Goal: Task Accomplishment & Management: Manage account settings

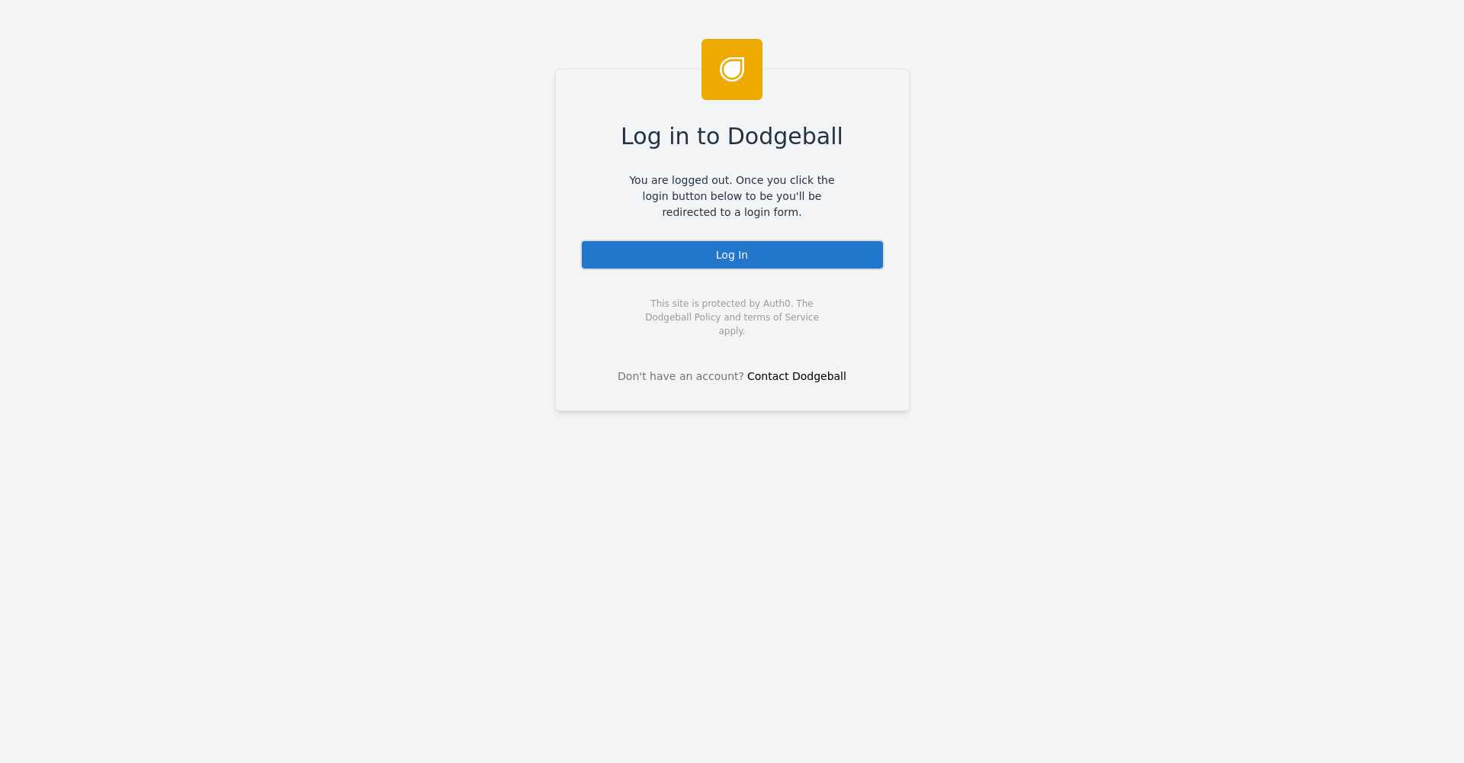
click at [821, 234] on div "Log in to Dodgeball You are logged out. Once you click the login button below t…" at bounding box center [732, 240] width 355 height 342
click at [822, 244] on div "Log In" at bounding box center [732, 254] width 304 height 31
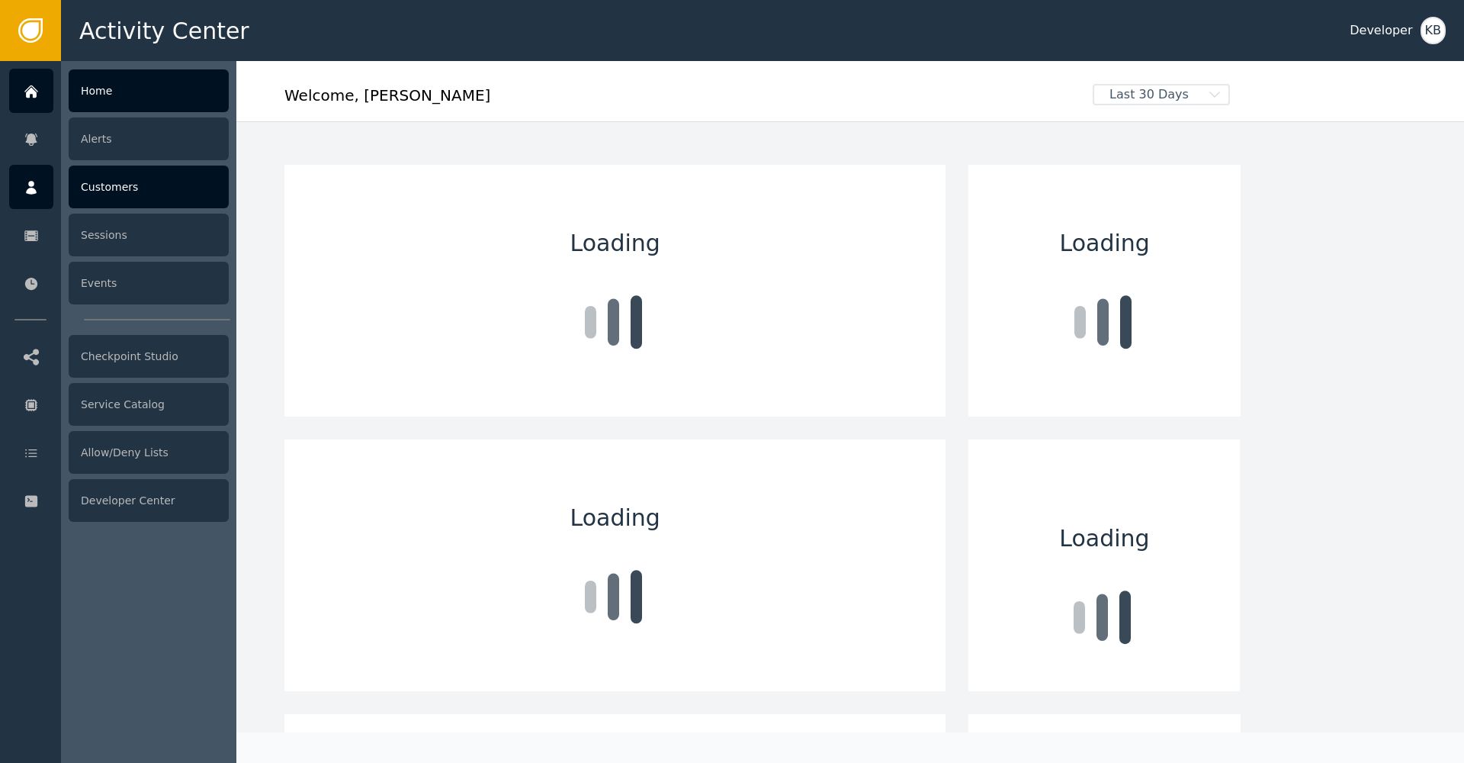
click at [35, 193] on icon at bounding box center [31, 188] width 11 height 14
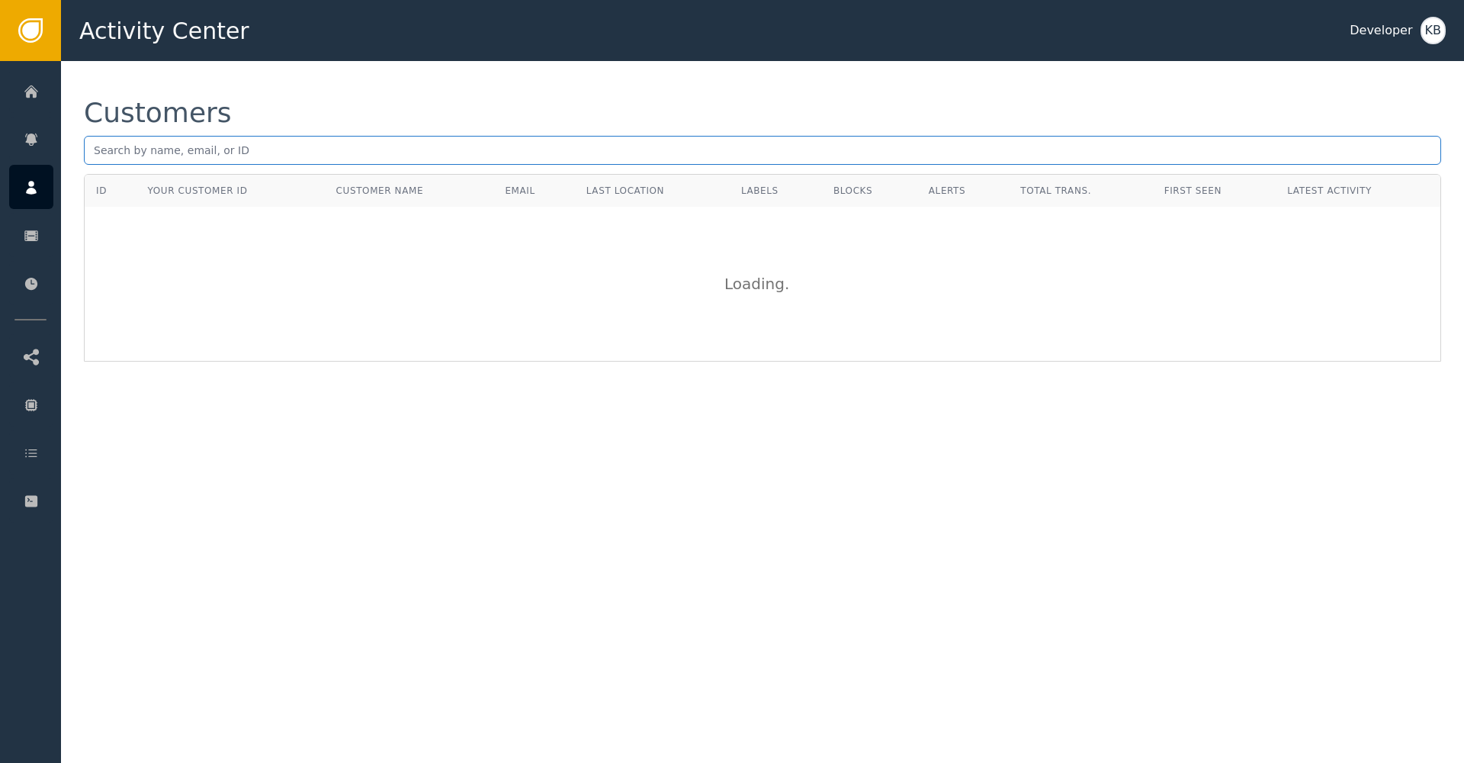
click at [437, 159] on input "text" at bounding box center [763, 150] width 1358 height 29
paste input "[EMAIL_ADDRESS][DOMAIN_NAME]"
type input "[EMAIL_ADDRESS][DOMAIN_NAME]"
click at [386, 307] on div "Loading ..." at bounding box center [762, 283] width 1355 height 153
click at [297, 151] on input "[EMAIL_ADDRESS][DOMAIN_NAME]" at bounding box center [763, 150] width 1358 height 29
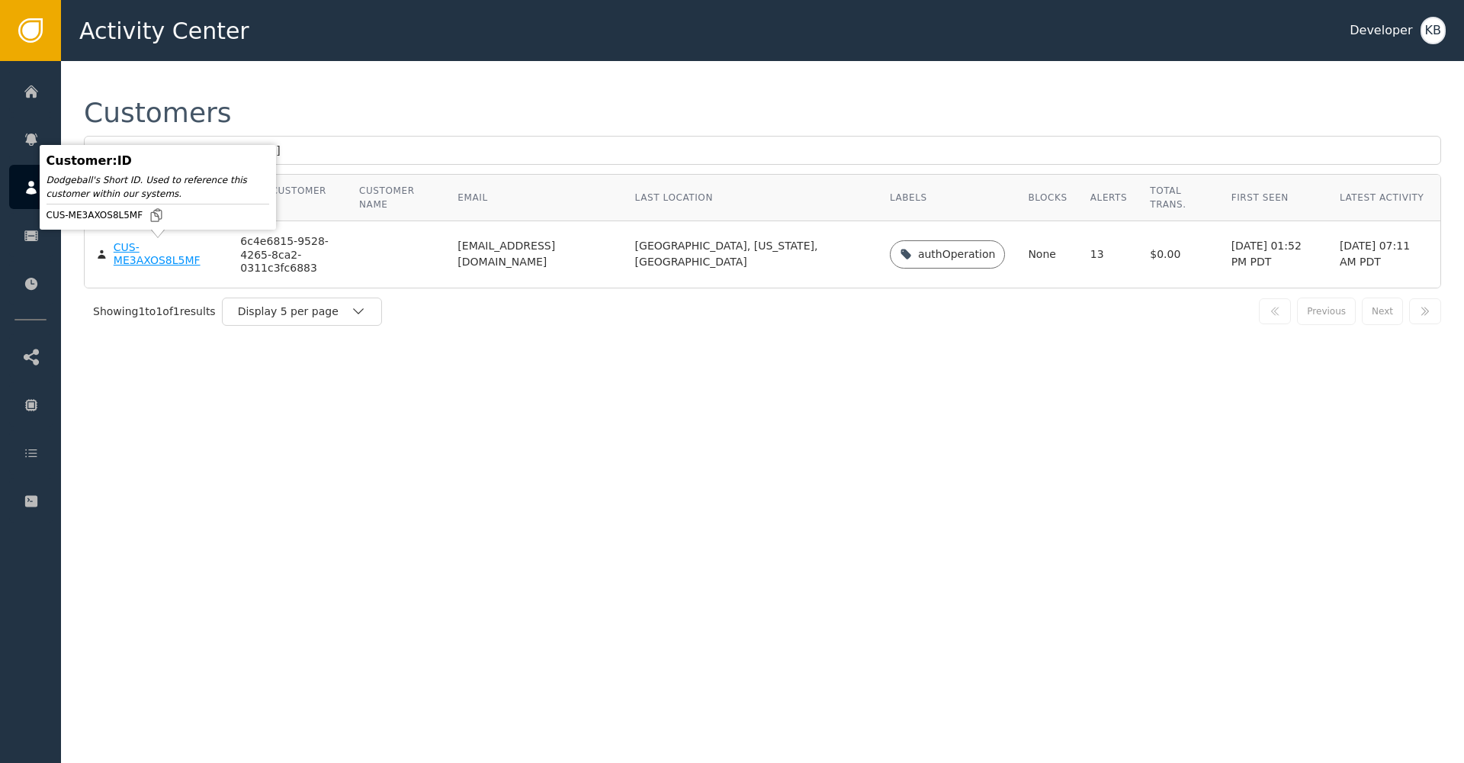
click at [162, 259] on div "CUS-ME3AXOS8L5MF" at bounding box center [166, 254] width 104 height 27
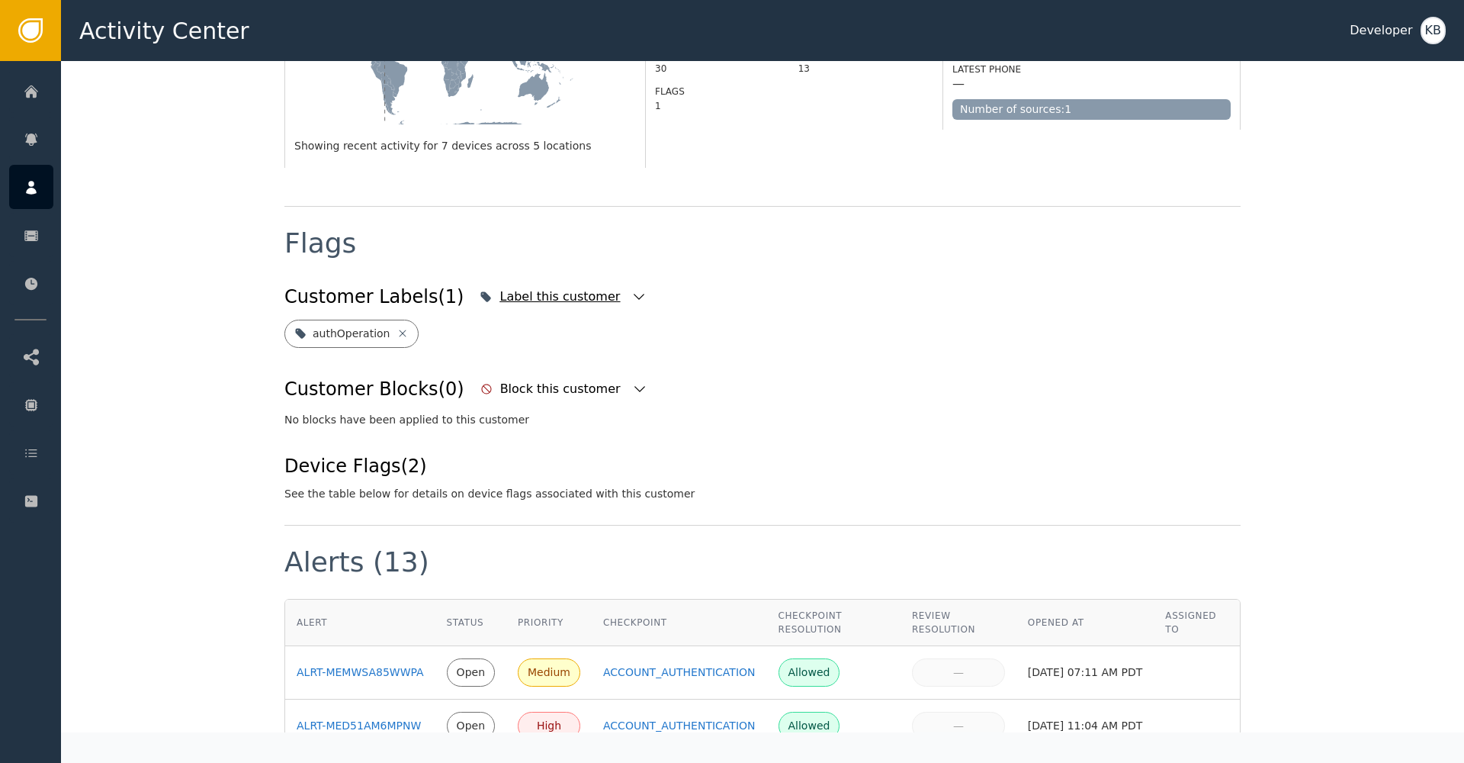
scroll to position [437, 0]
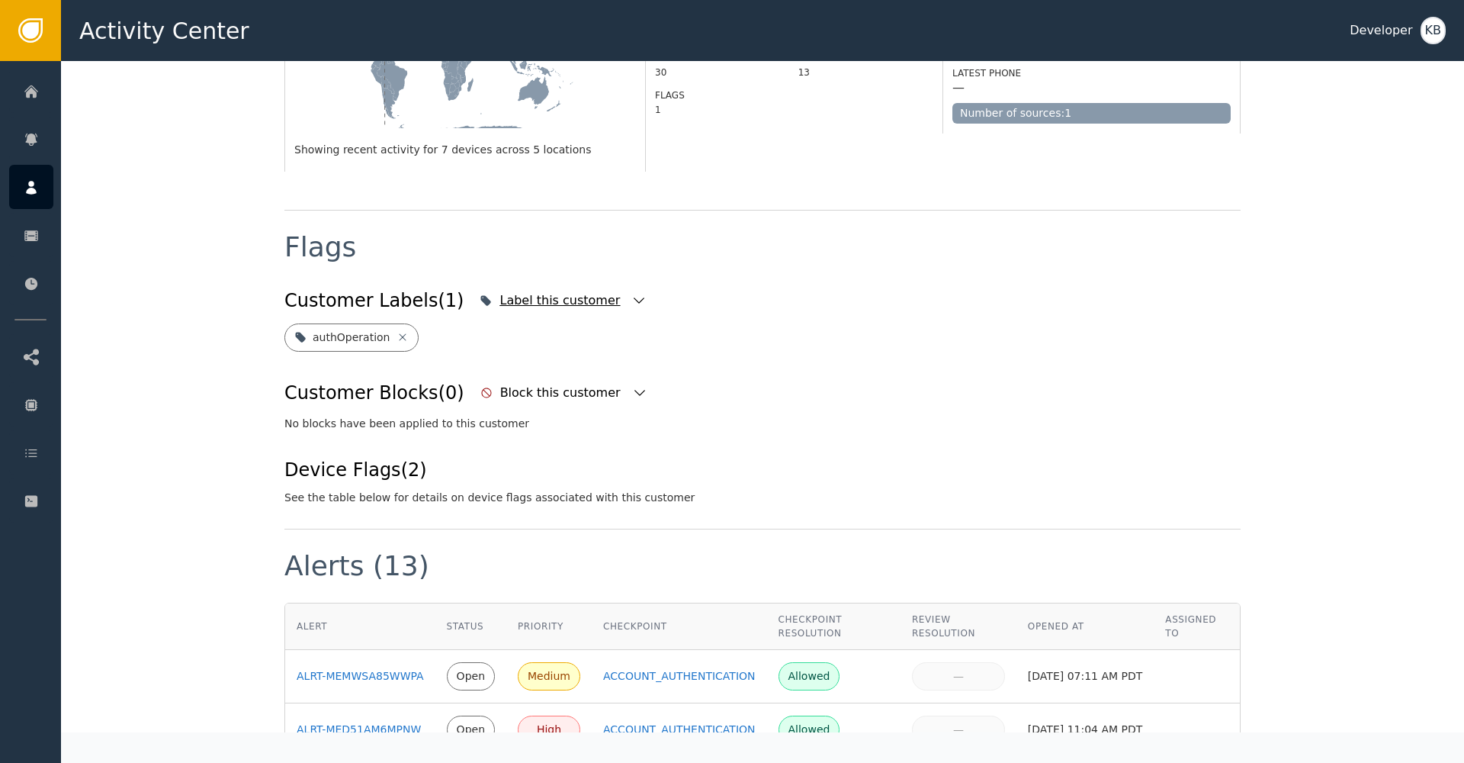
click at [634, 297] on icon "button" at bounding box center [639, 300] width 11 height 6
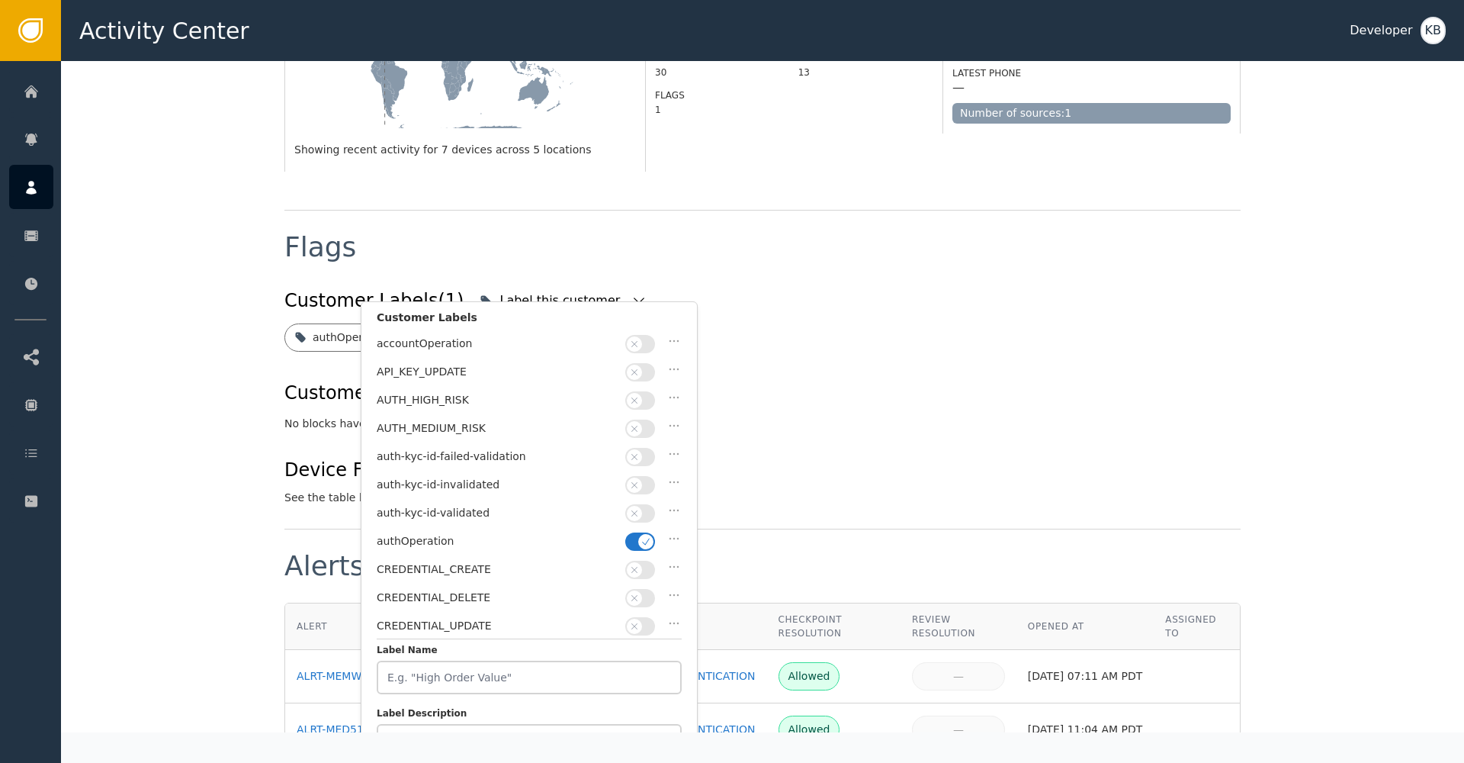
click at [648, 506] on button "button" at bounding box center [640, 513] width 30 height 18
click at [642, 673] on button "Save Changes" at bounding box center [619, 660] width 125 height 31
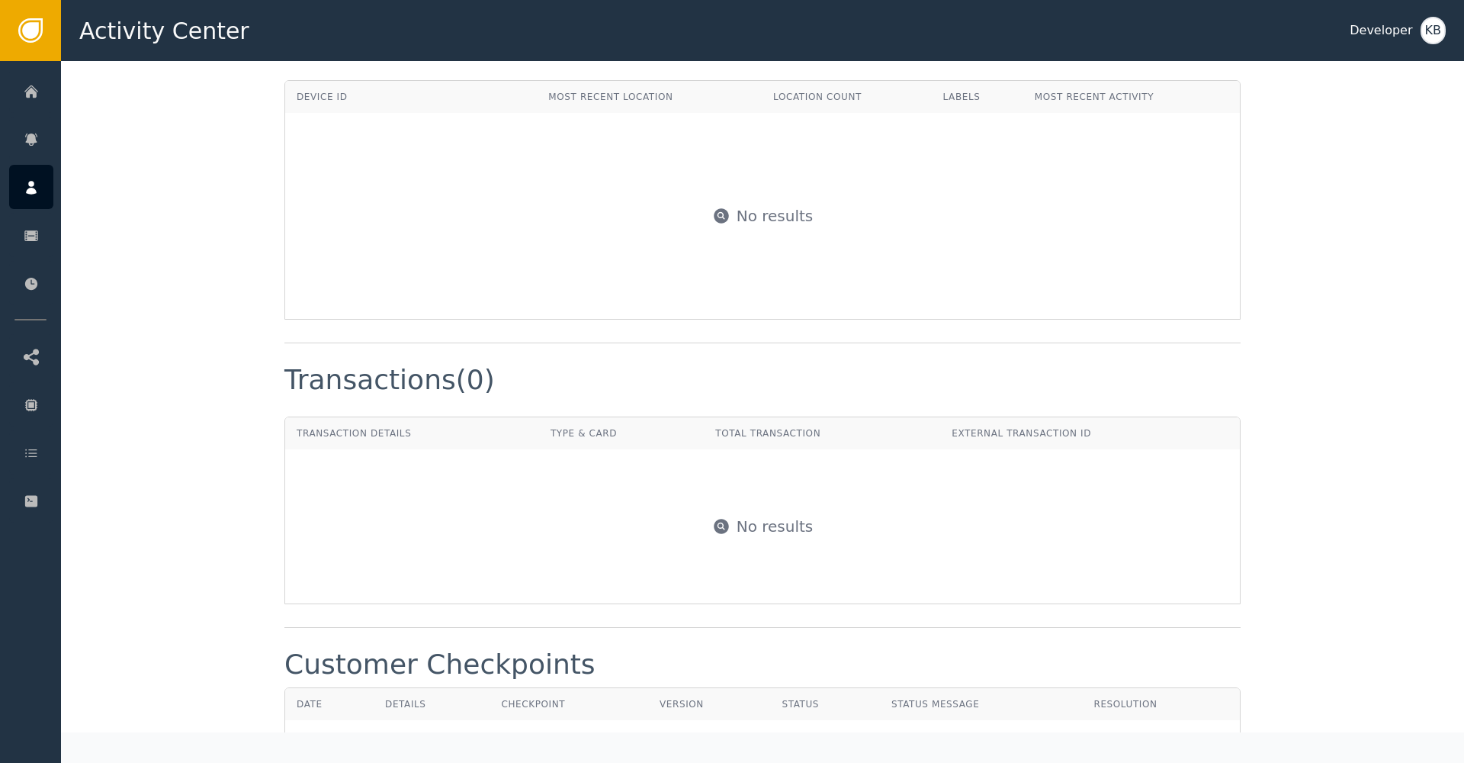
scroll to position [1275, 0]
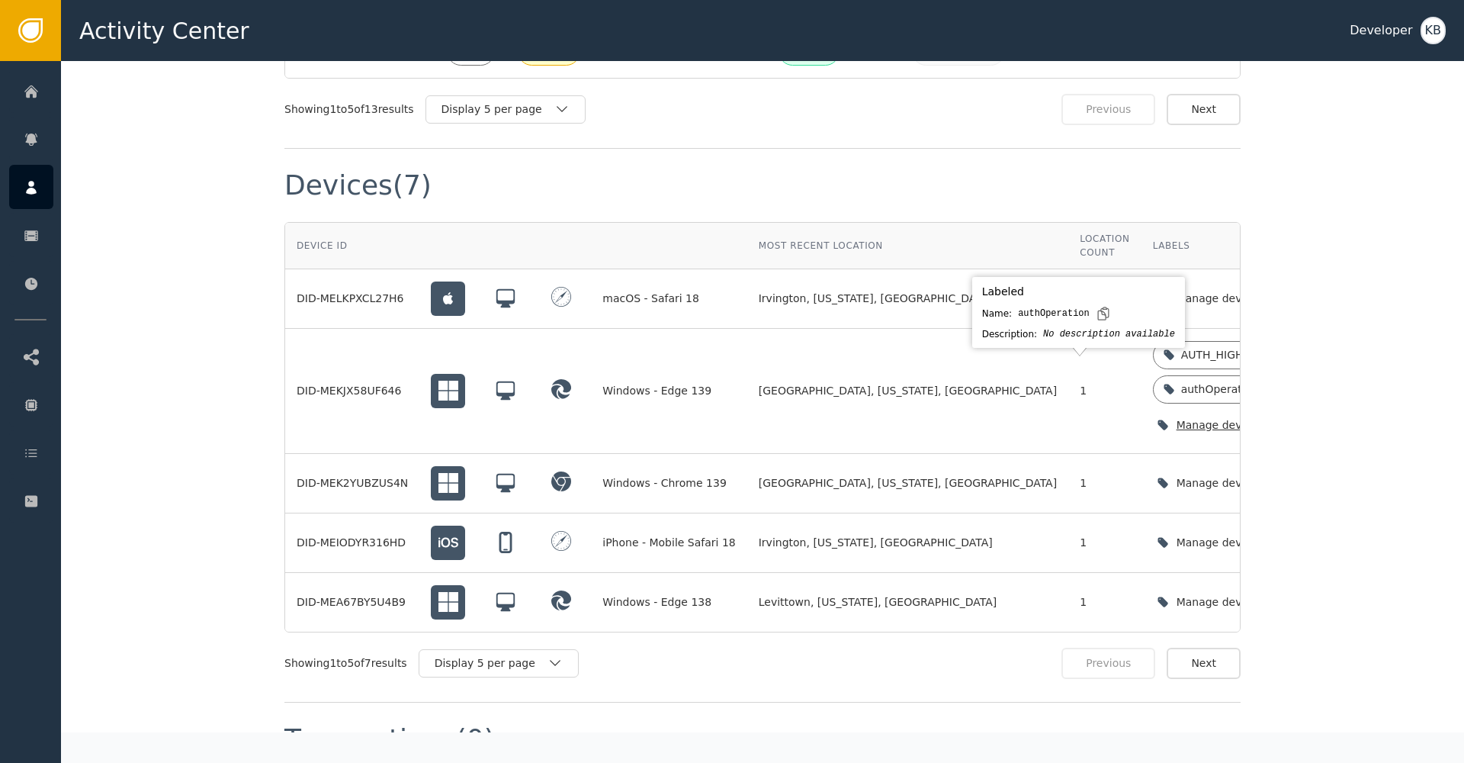
drag, startPoint x: 1166, startPoint y: 410, endPoint x: 1179, endPoint y: 410, distance: 13.0
click at [1178, 410] on td "AUTH_HIGH_RISK authOperation Manage device labels" at bounding box center [1238, 391] width 193 height 125
click at [1306, 422] on icon "button" at bounding box center [1311, 425] width 11 height 6
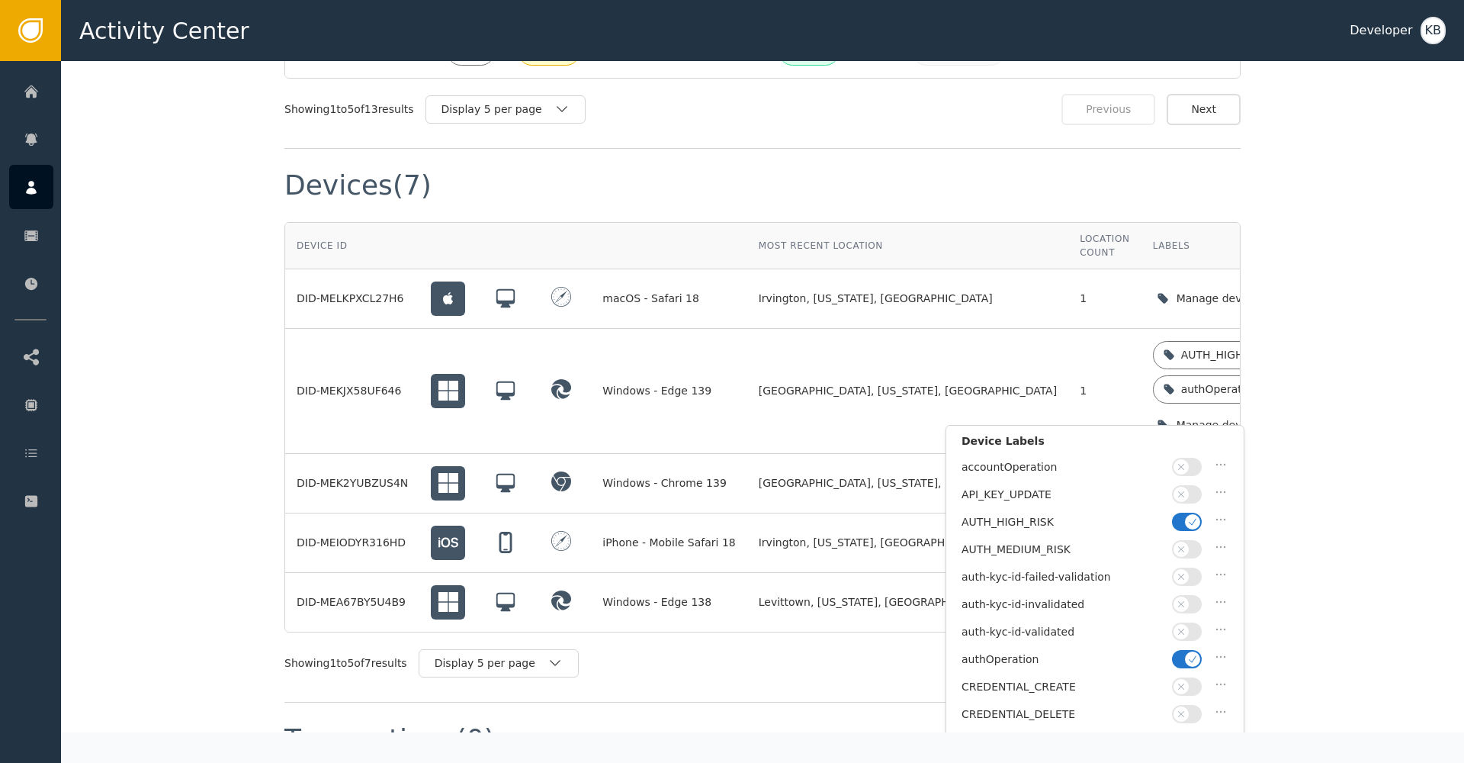
click at [1197, 521] on icon "button" at bounding box center [1193, 521] width 11 height 11
click at [1191, 654] on icon "button" at bounding box center [1193, 659] width 11 height 11
click at [1188, 628] on span "button" at bounding box center [1181, 631] width 15 height 15
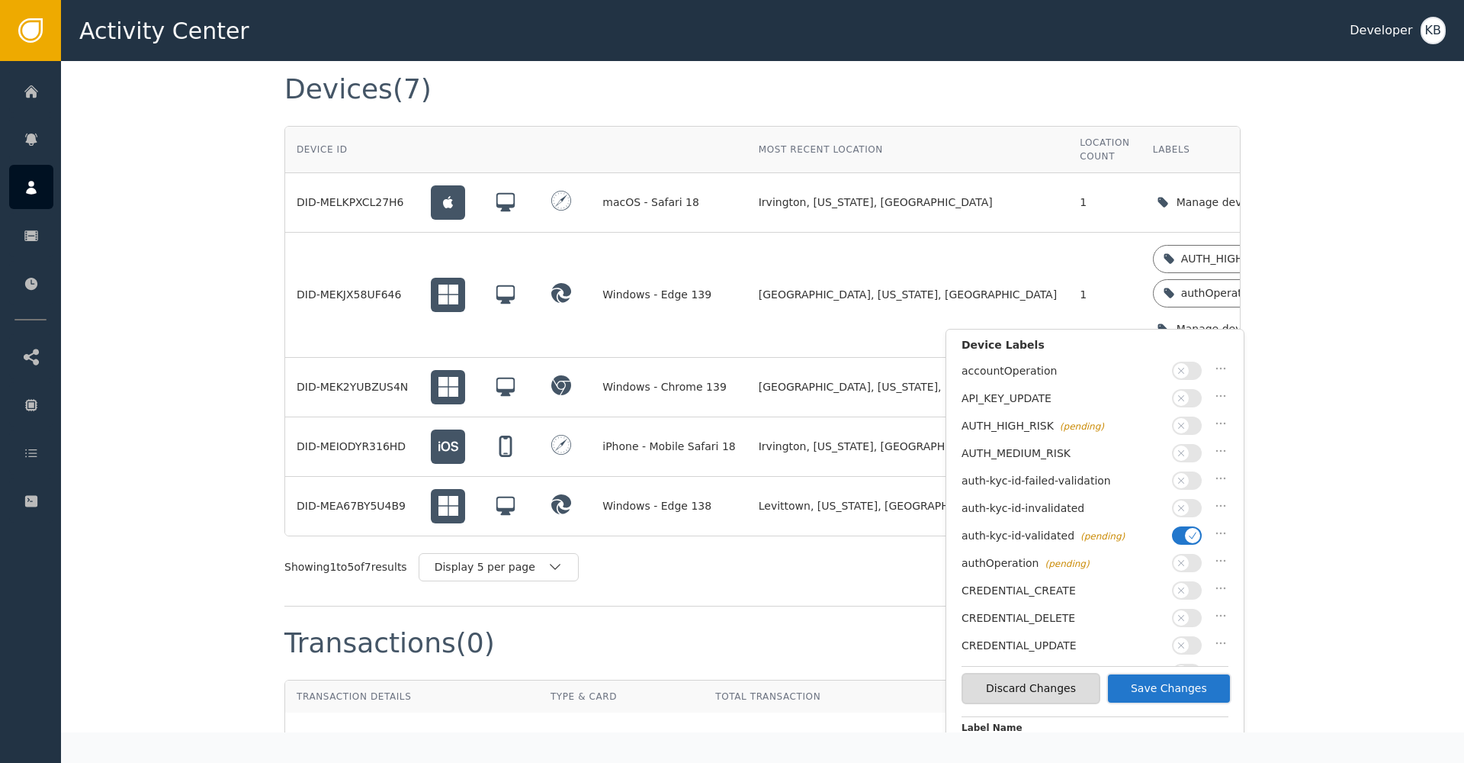
scroll to position [1372, 0]
click at [1215, 680] on button "Save Changes" at bounding box center [1169, 687] width 125 height 31
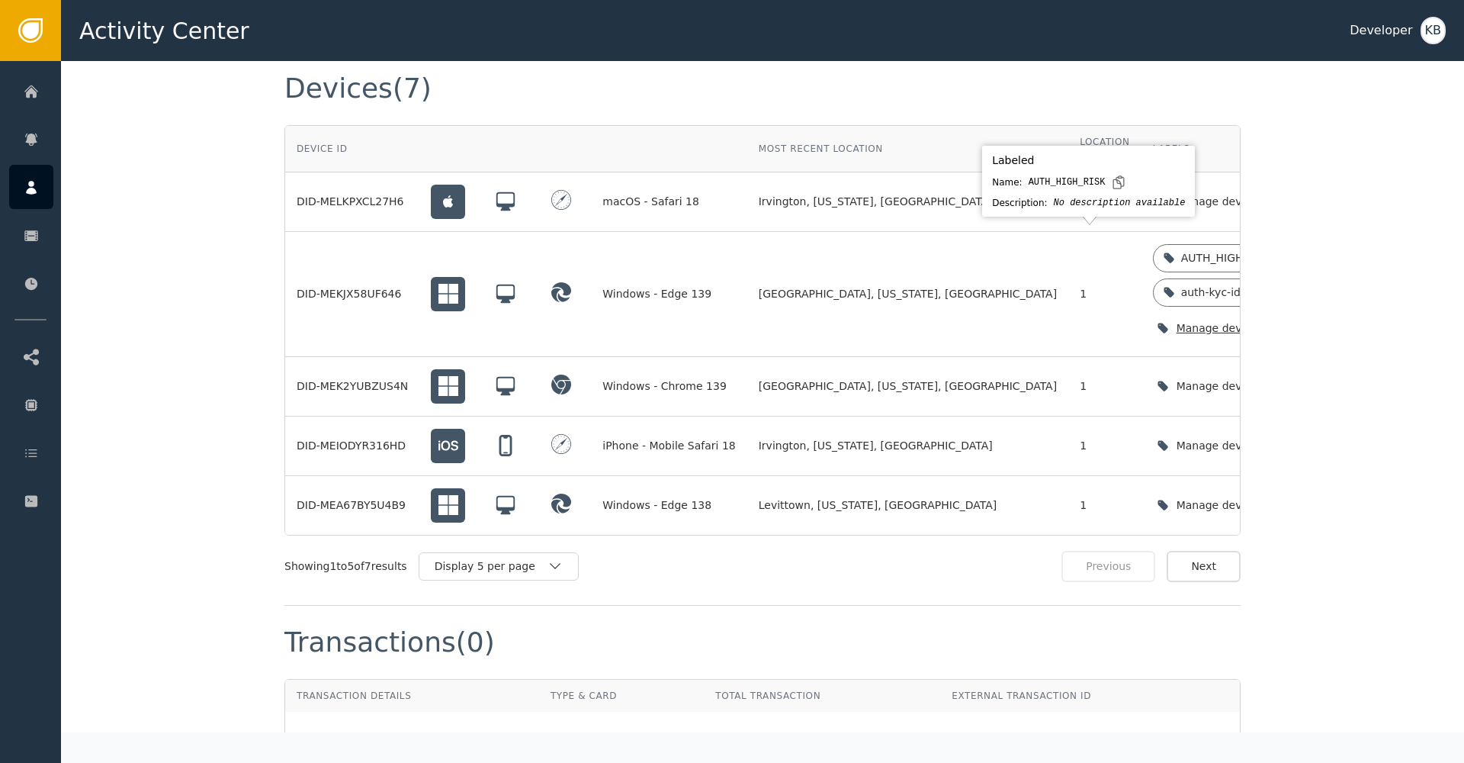
click at [1279, 252] on icon at bounding box center [1285, 258] width 12 height 12
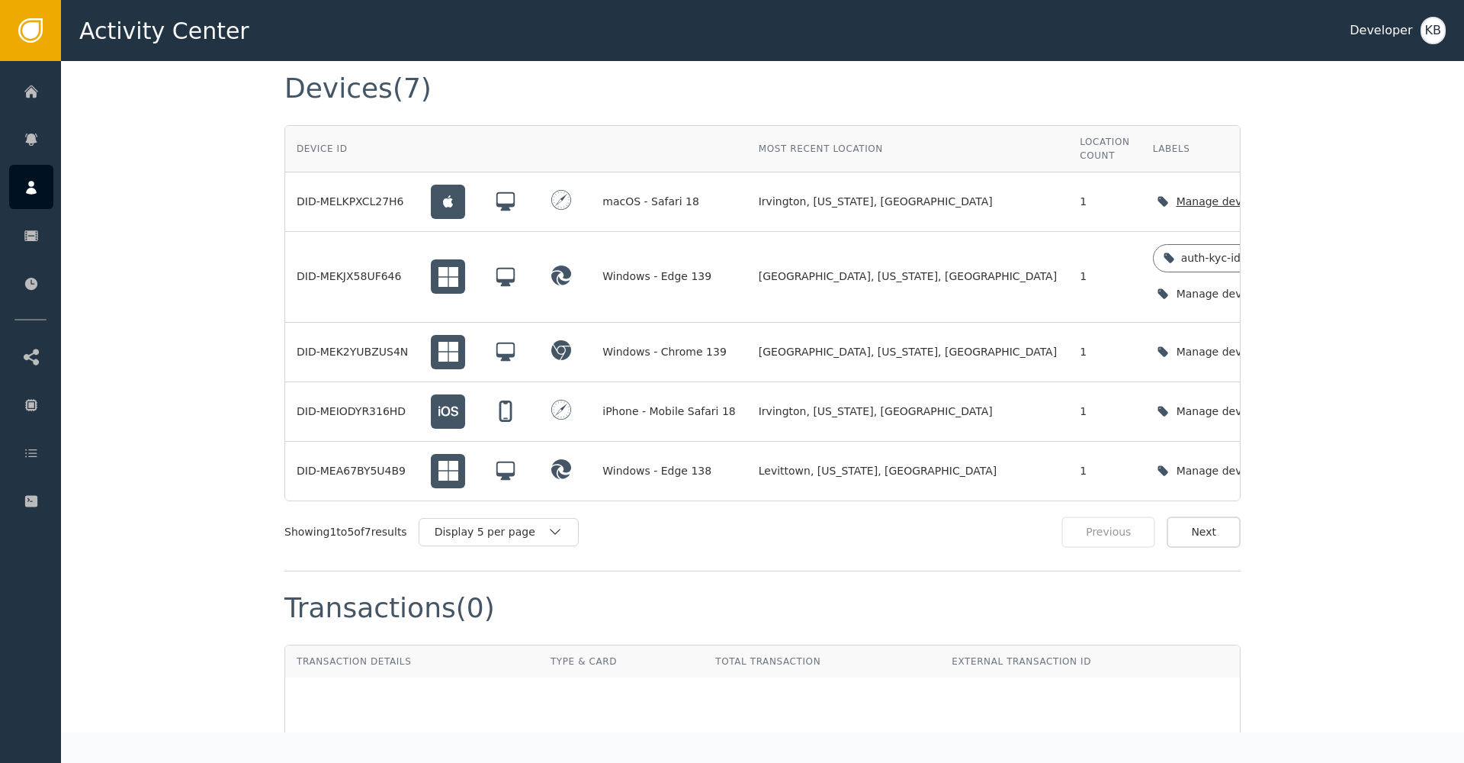
click at [1303, 194] on icon "button" at bounding box center [1310, 201] width 15 height 15
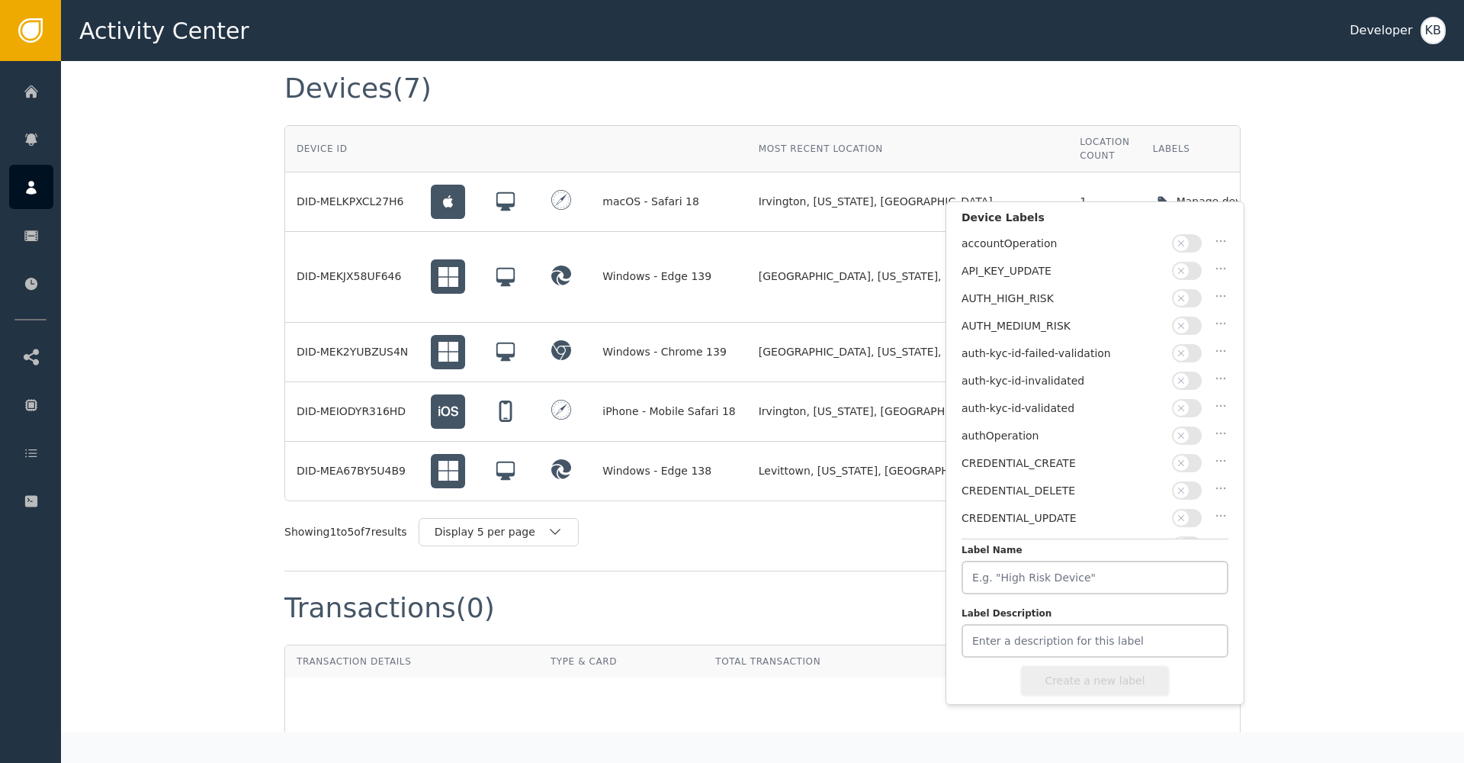
click at [1184, 409] on span "button" at bounding box center [1181, 407] width 15 height 15
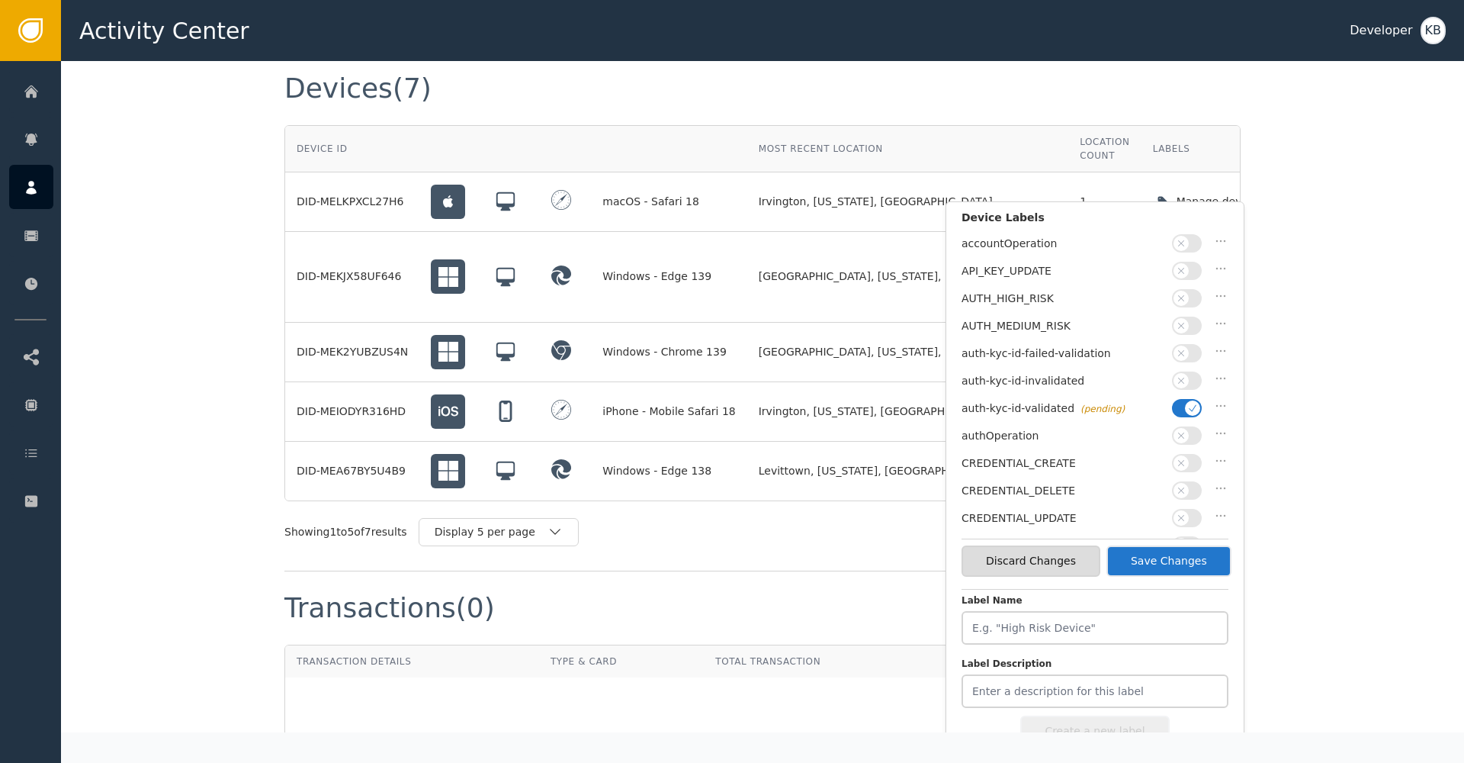
click at [1195, 554] on button "Save Changes" at bounding box center [1169, 560] width 125 height 31
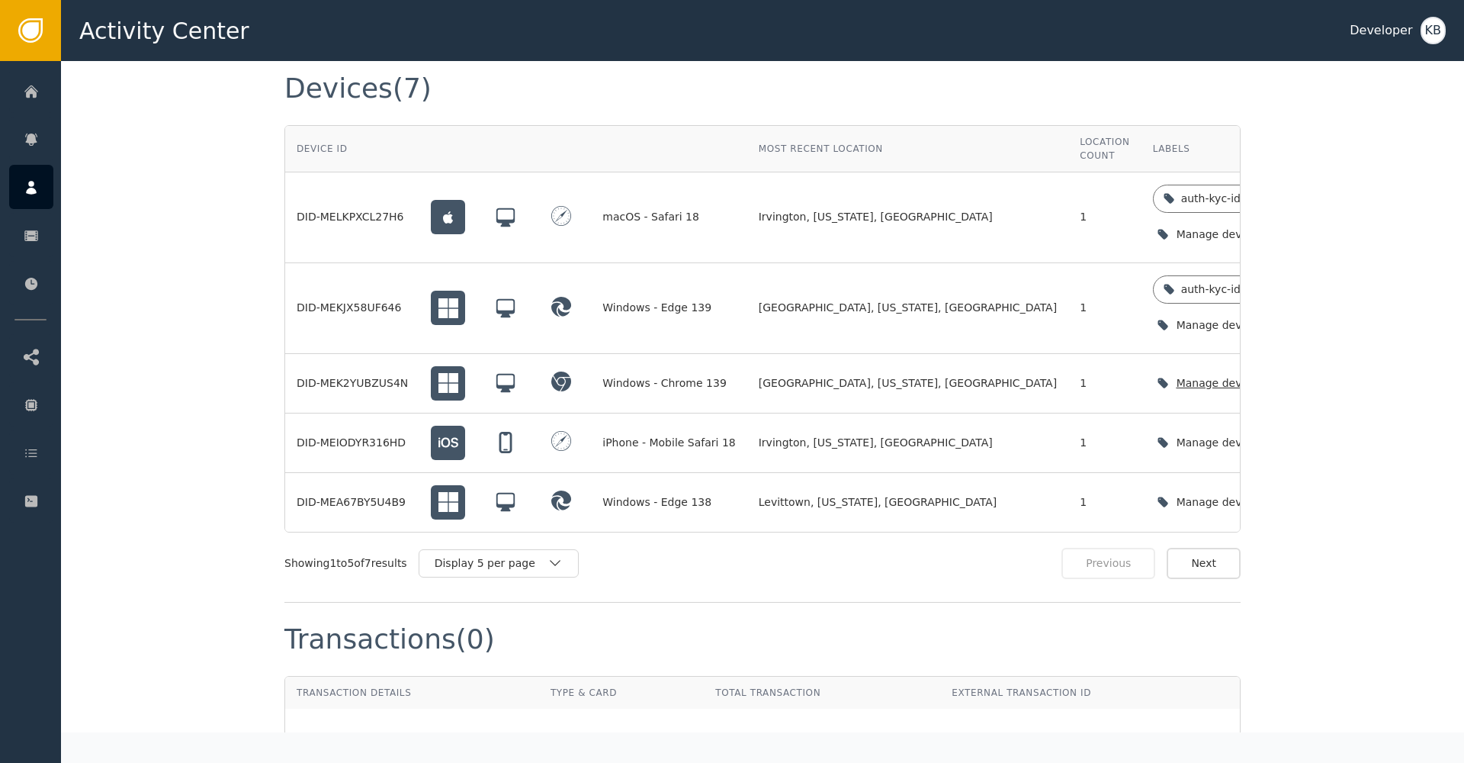
click at [1303, 375] on icon "button" at bounding box center [1310, 382] width 15 height 15
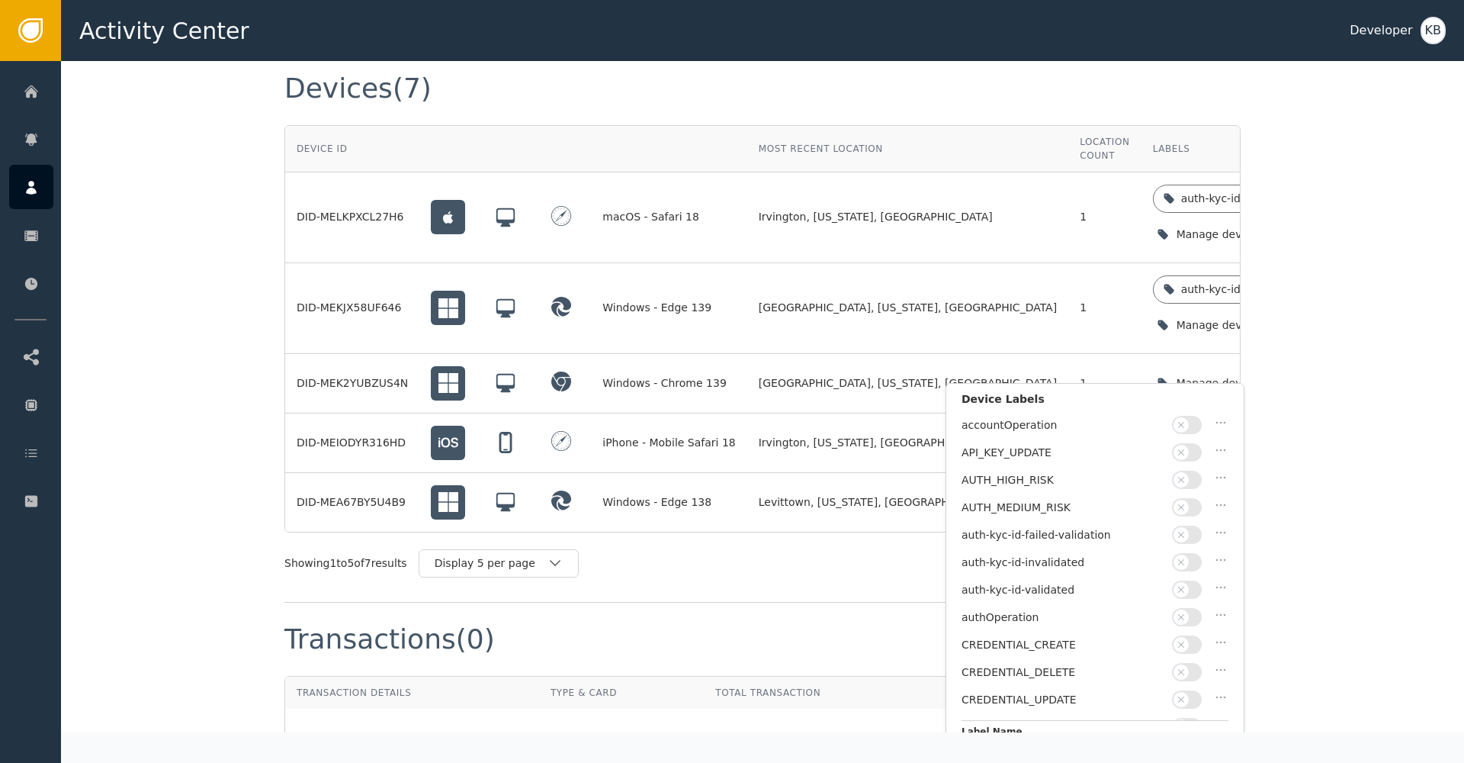
click at [1181, 586] on icon "button" at bounding box center [1181, 589] width 11 height 11
click at [1185, 727] on button "Save Changes" at bounding box center [1169, 742] width 125 height 31
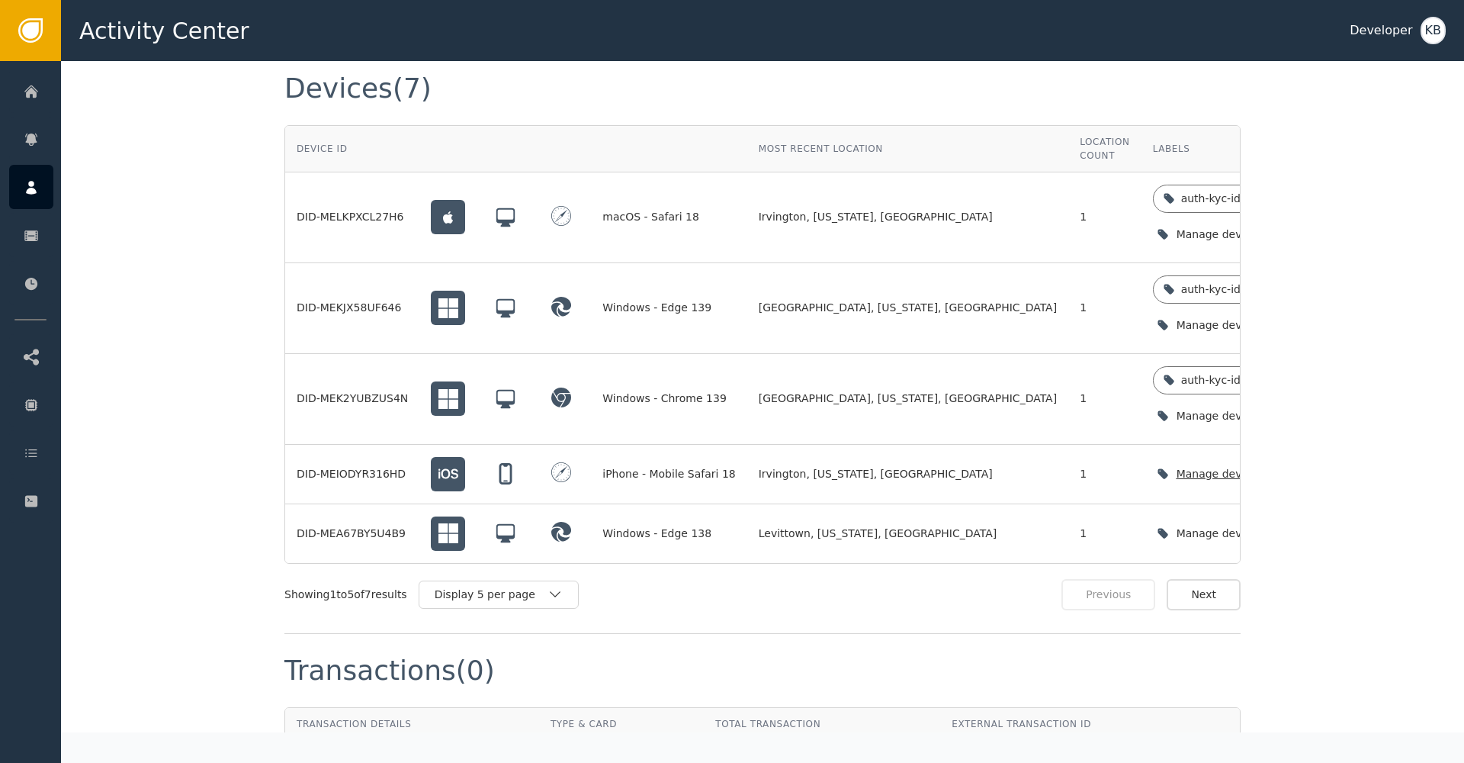
click at [1303, 466] on icon "button" at bounding box center [1310, 473] width 15 height 15
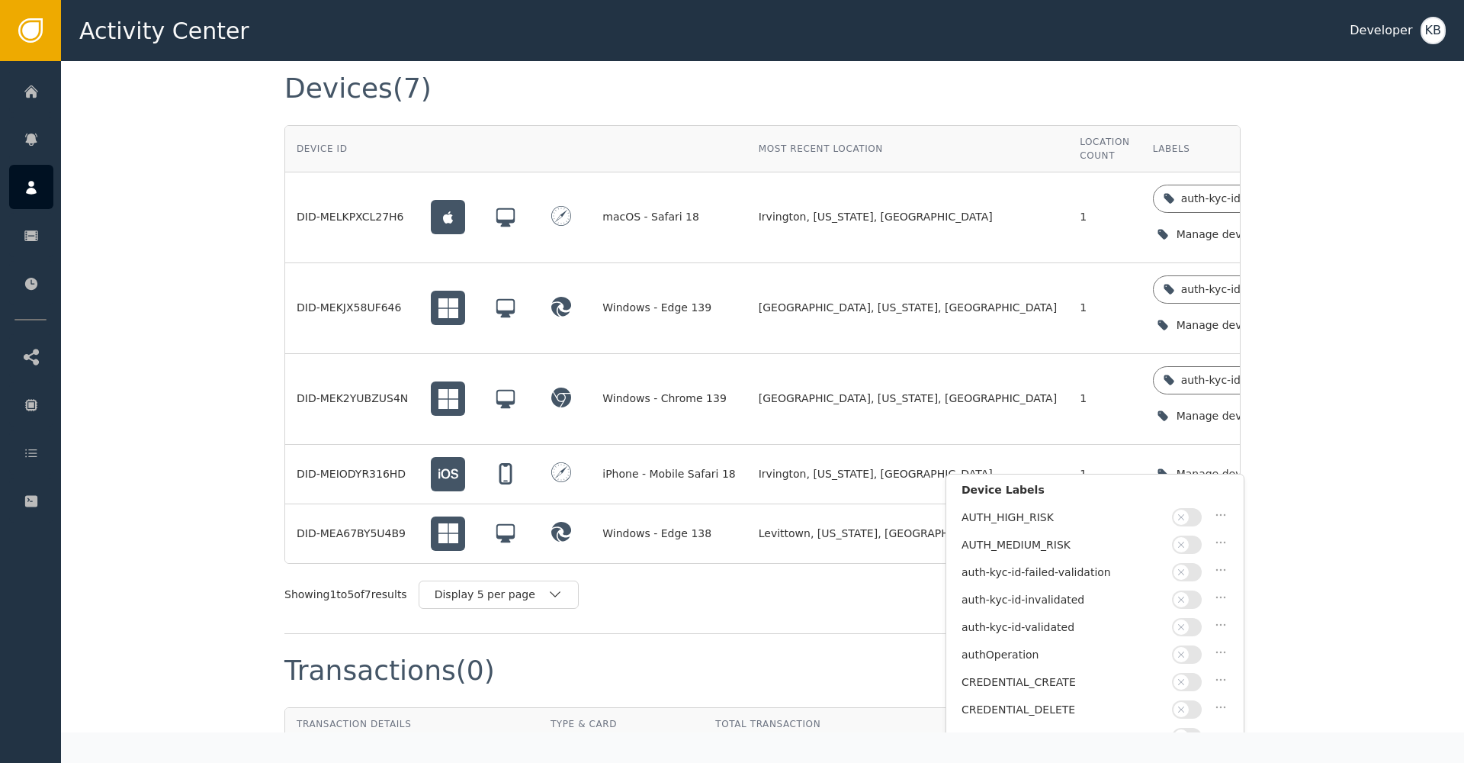
scroll to position [66, 0]
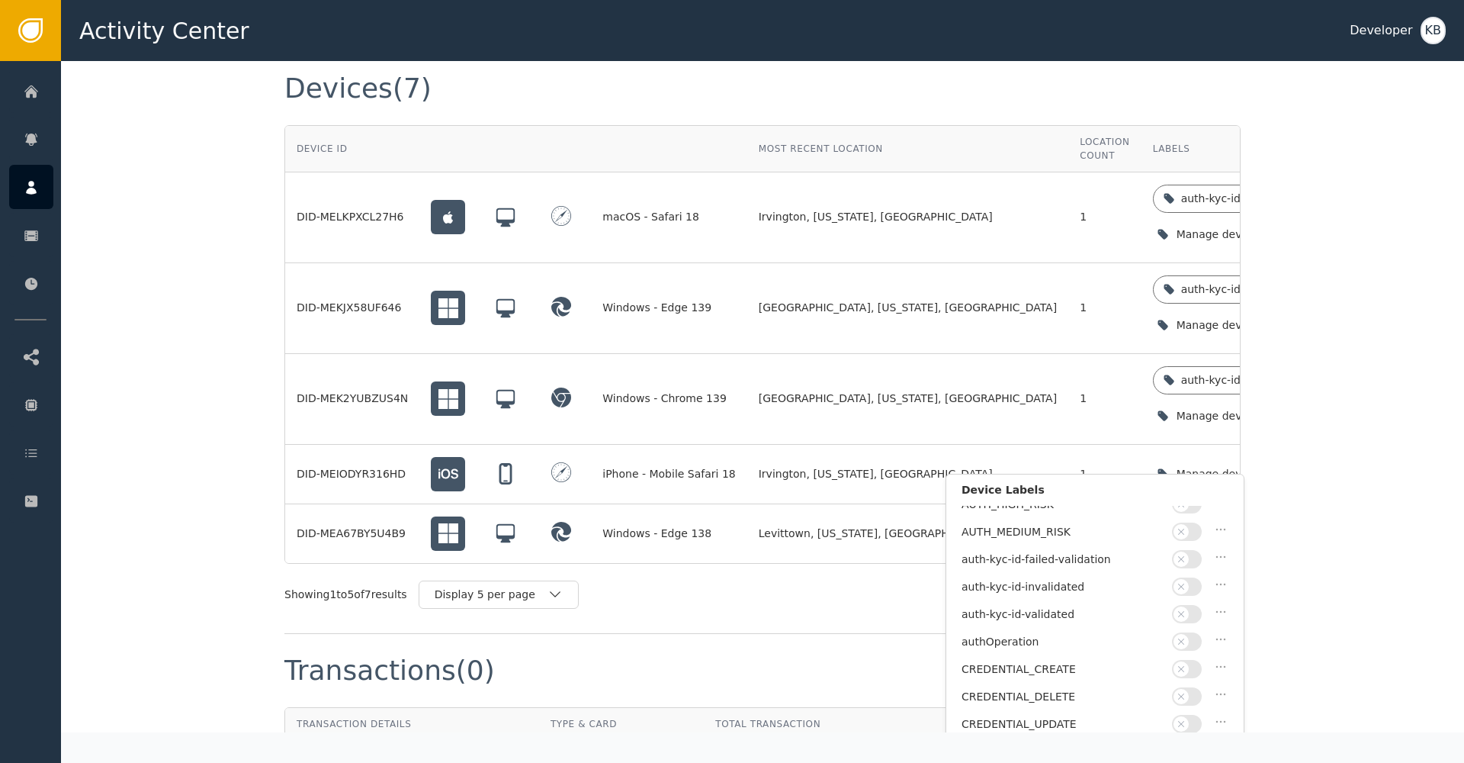
drag, startPoint x: 1184, startPoint y: 612, endPoint x: 1239, endPoint y: 610, distance: 55.0
click at [1184, 612] on icon "button" at bounding box center [1181, 614] width 11 height 11
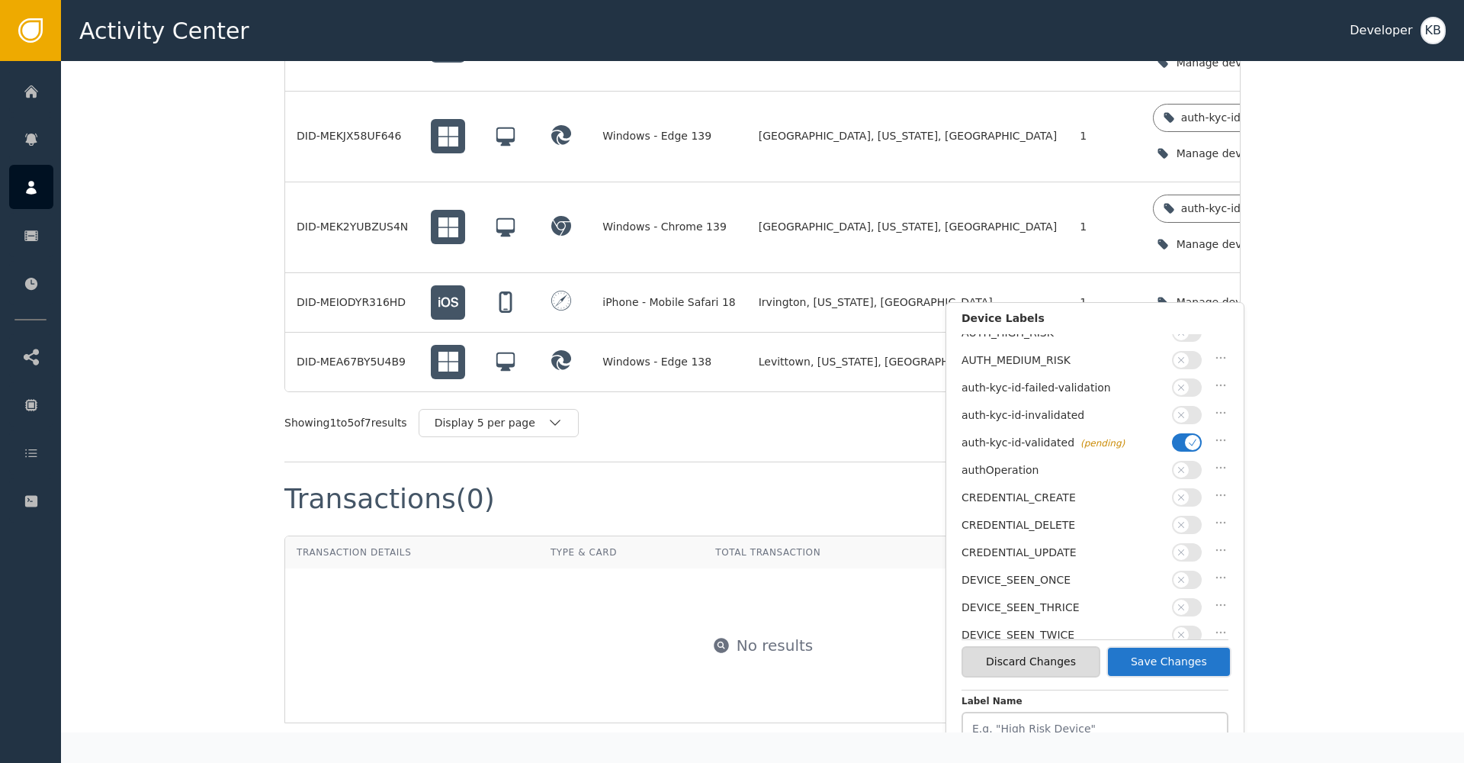
scroll to position [1549, 0]
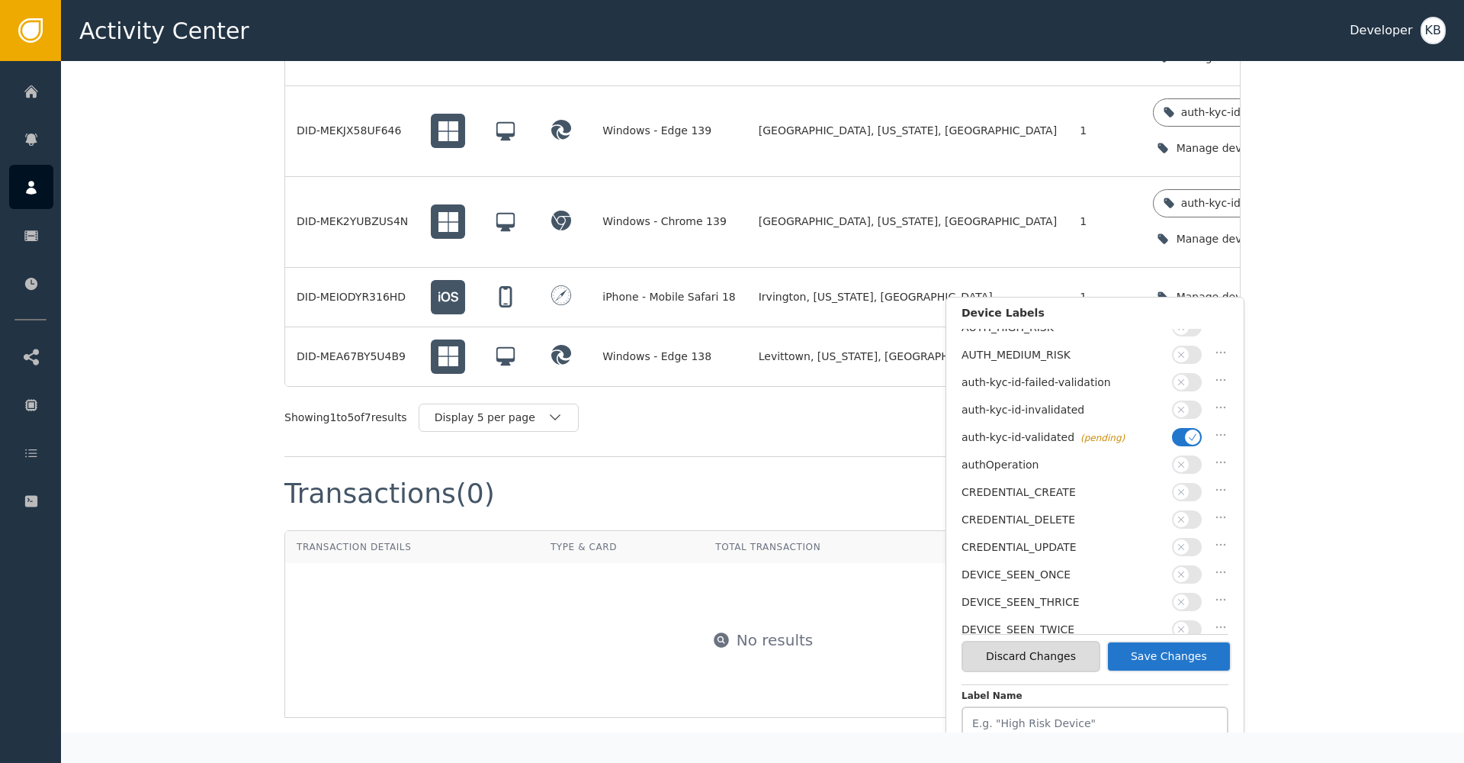
click at [1192, 661] on button "Save Changes" at bounding box center [1169, 656] width 125 height 31
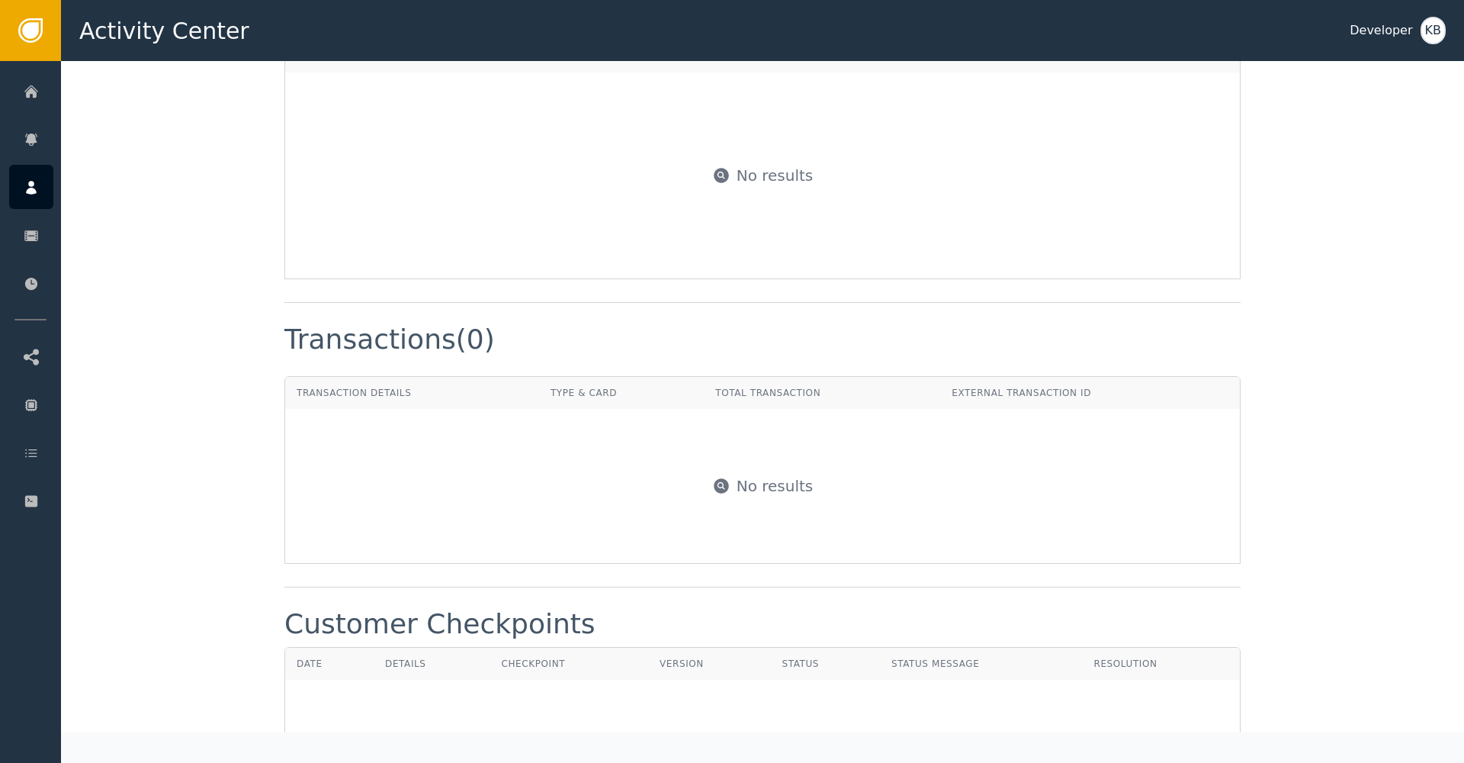
scroll to position [1355, 0]
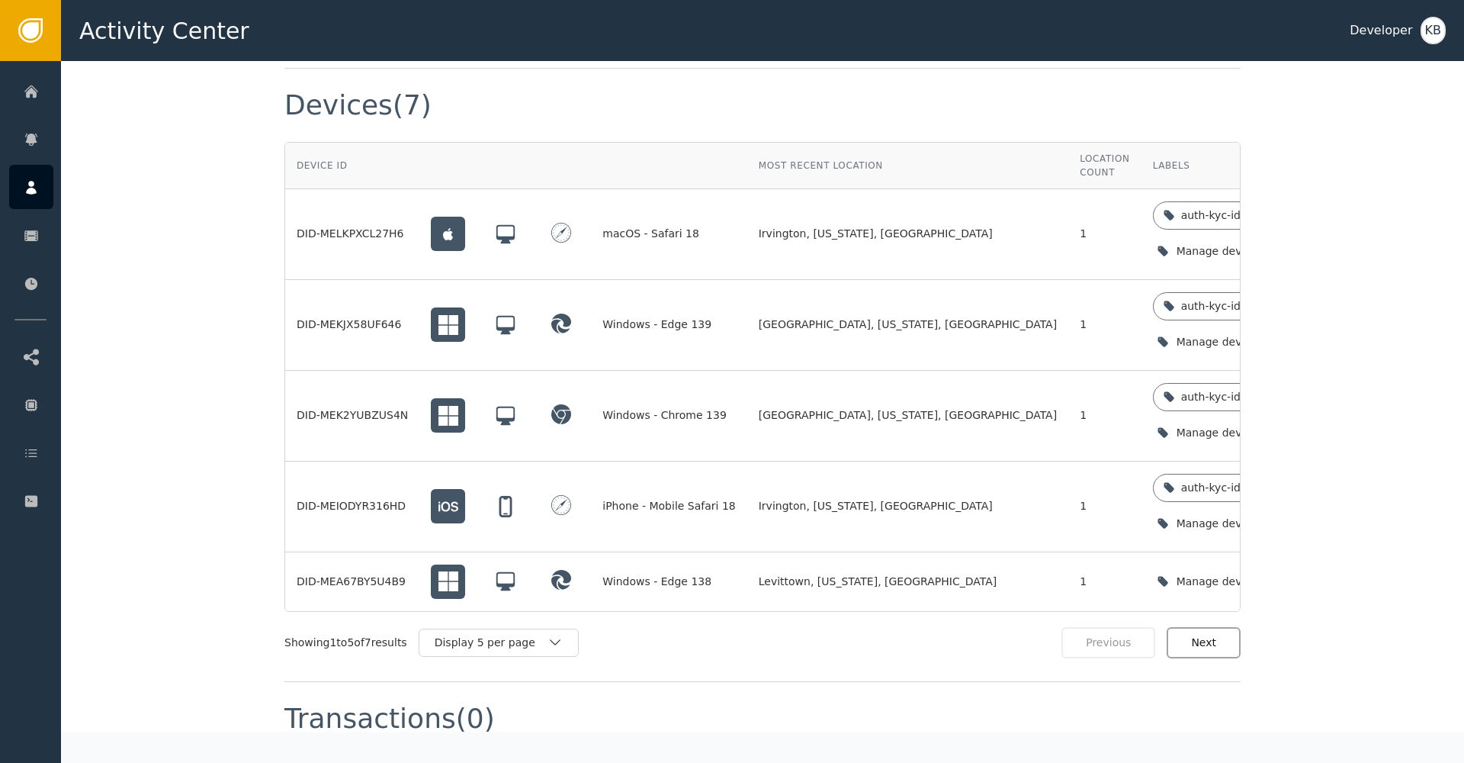
click at [1204, 627] on button "Next" at bounding box center [1204, 642] width 74 height 31
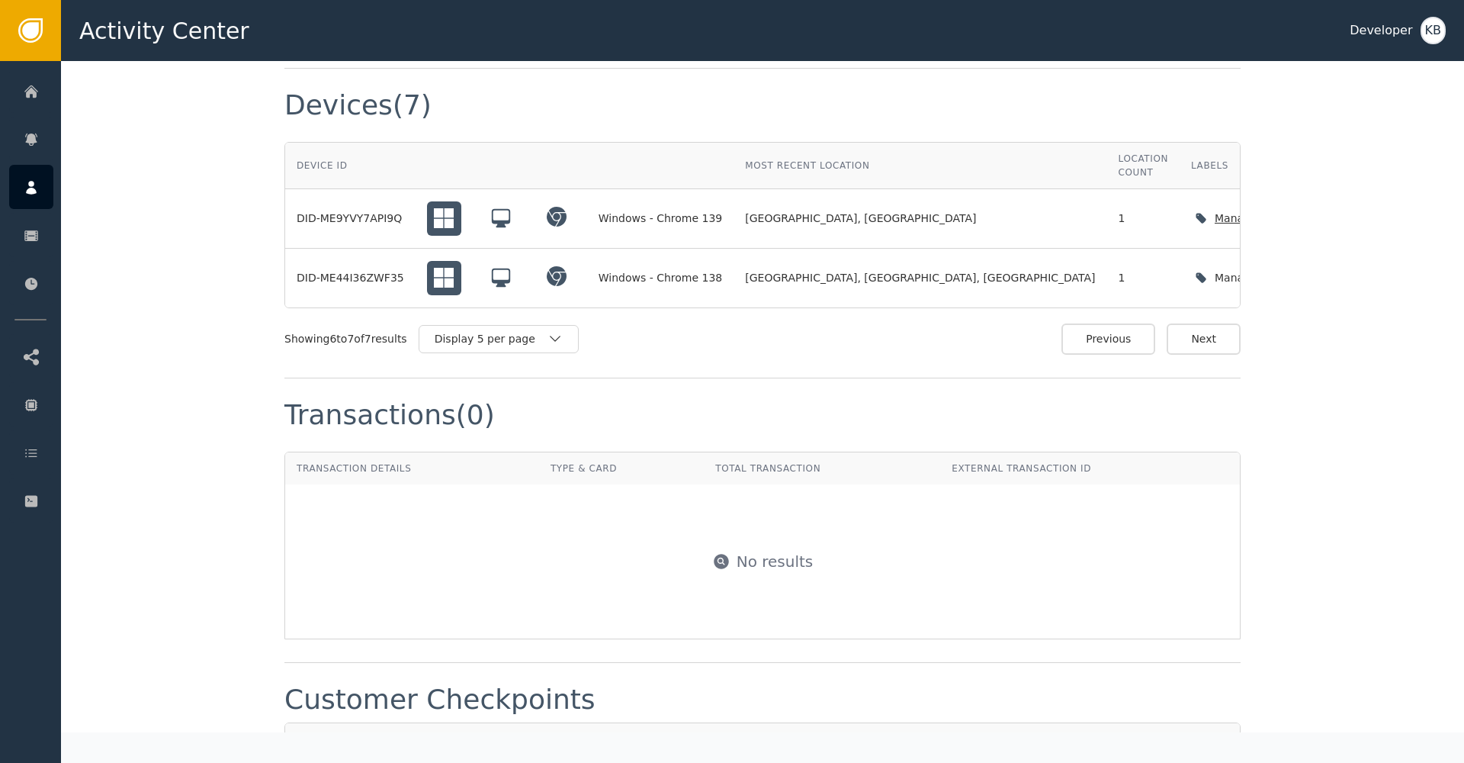
click at [1191, 207] on div "Manage device labels" at bounding box center [1276, 218] width 170 height 31
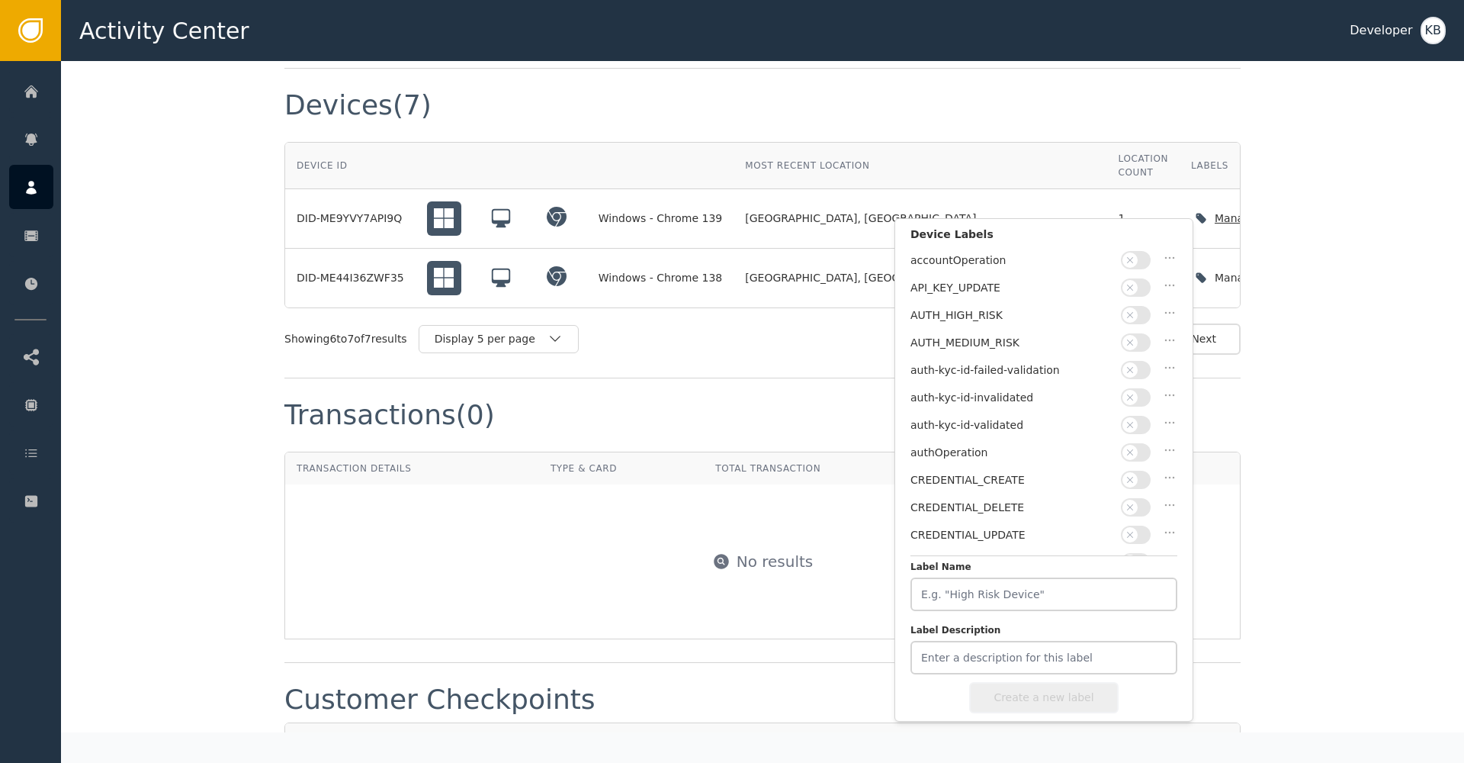
scroll to position [1355, 0]
click at [1134, 431] on div "auth-kyc-id-validated" at bounding box center [1044, 429] width 267 height 27
click at [1136, 427] on button "button" at bounding box center [1136, 425] width 30 height 18
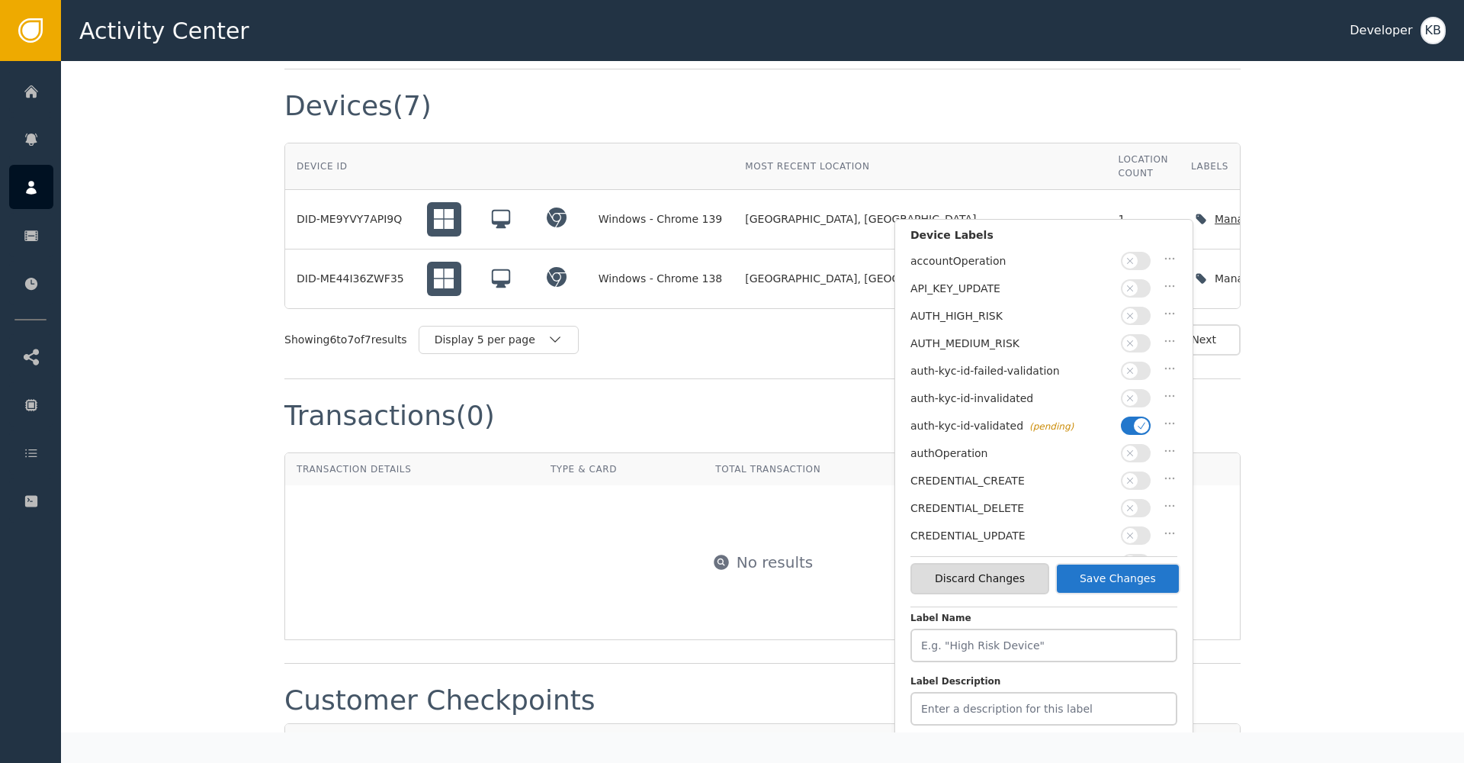
click at [1110, 583] on button "Save Changes" at bounding box center [1118, 578] width 125 height 31
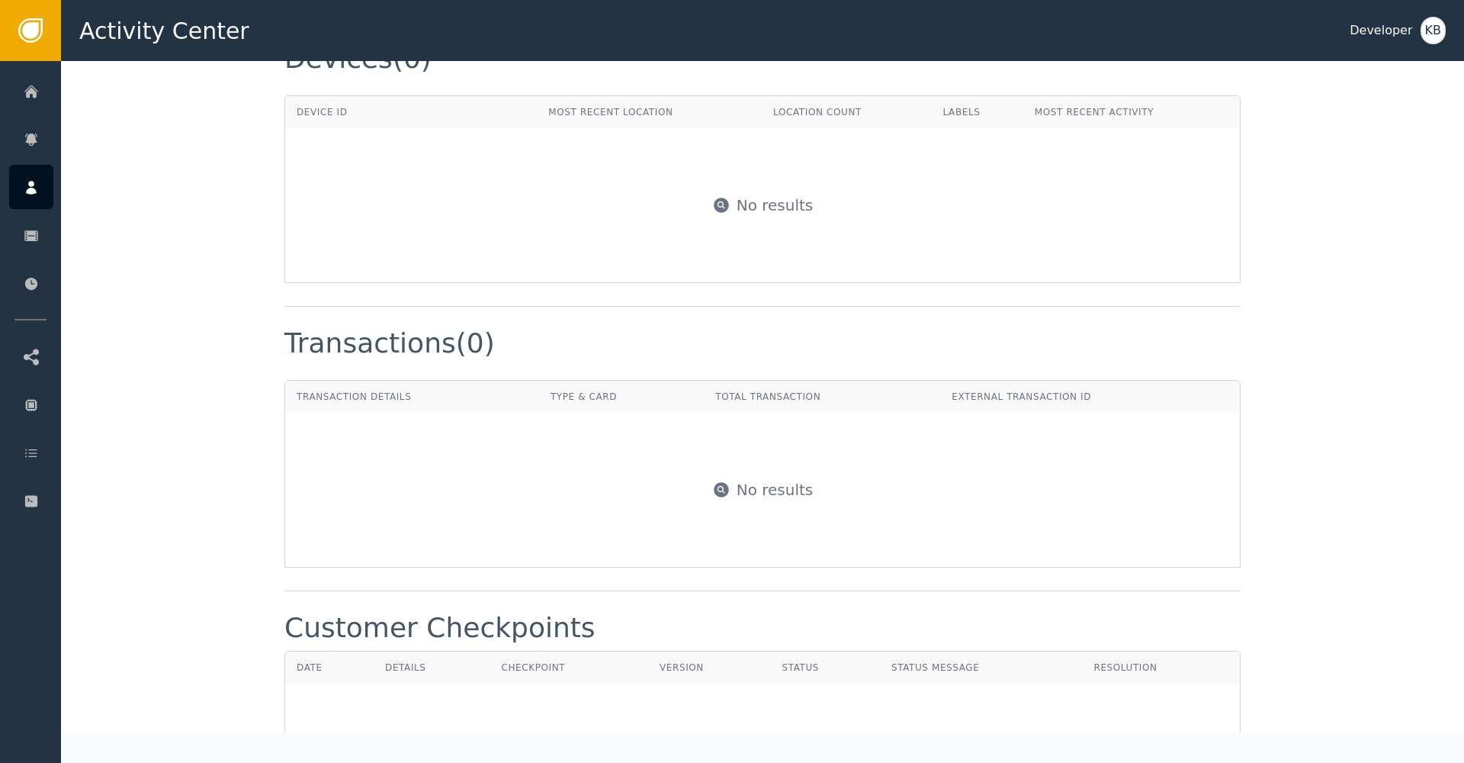
scroll to position [1382, 0]
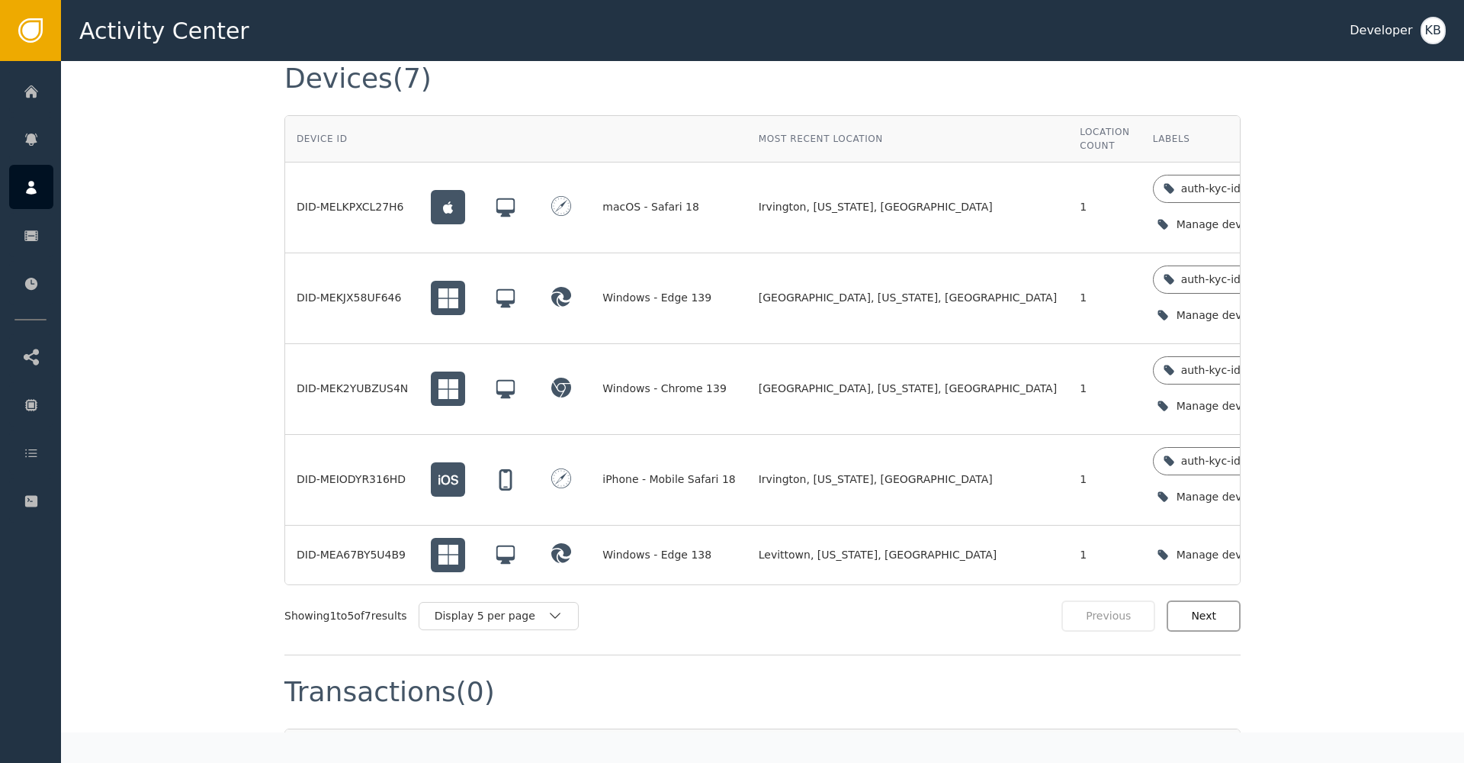
click at [1197, 600] on button "Next" at bounding box center [1204, 615] width 74 height 31
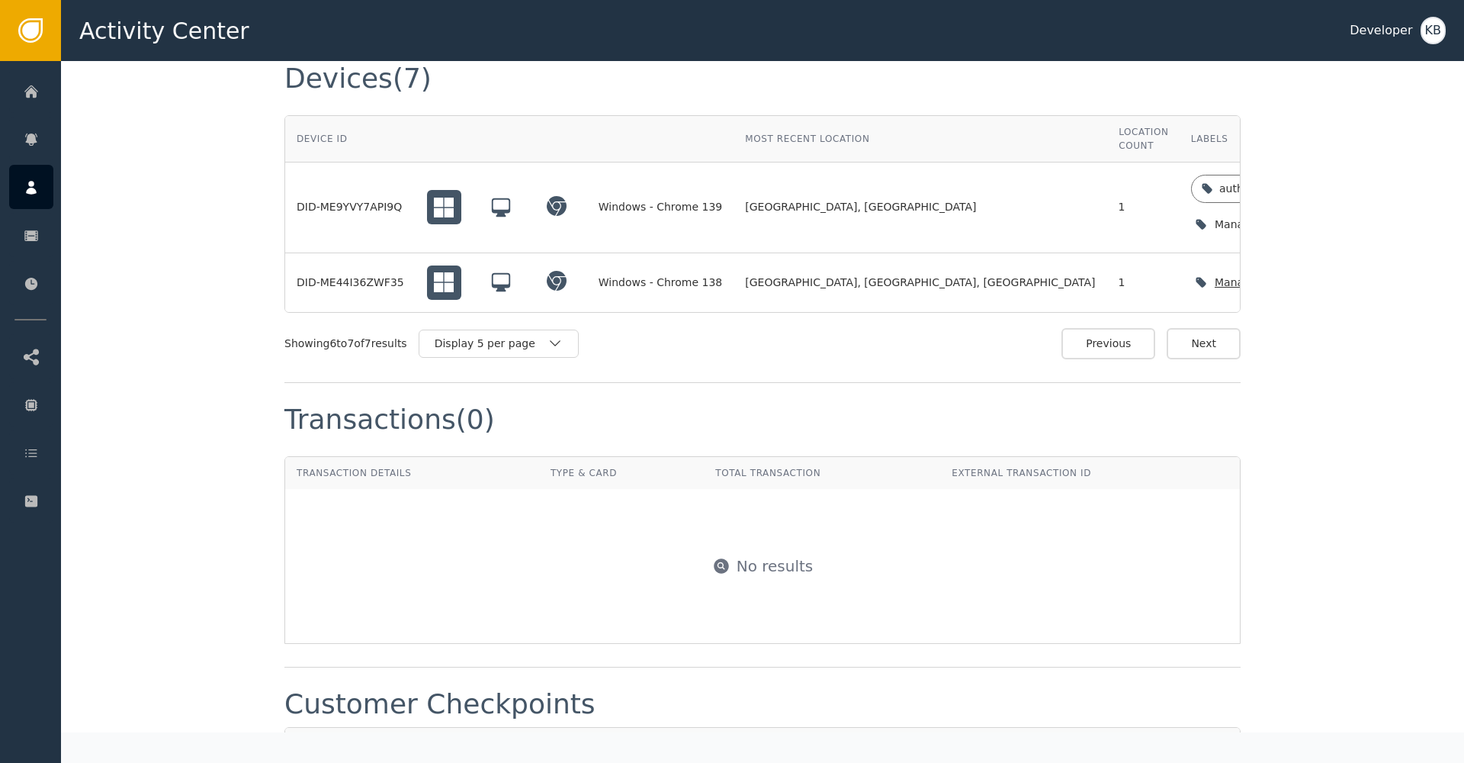
click at [1191, 276] on div "Manage device labels" at bounding box center [1276, 282] width 170 height 31
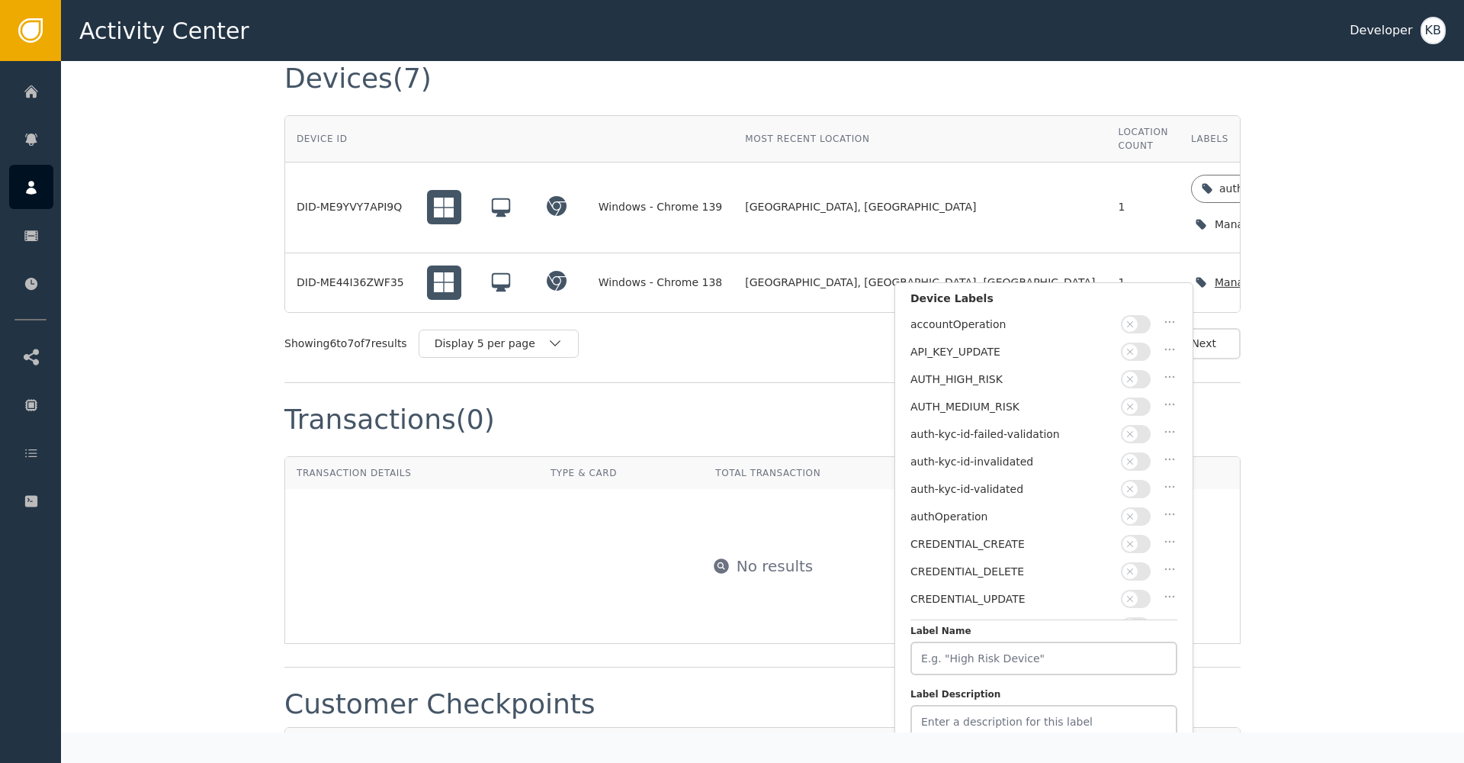
click at [1143, 487] on button "button" at bounding box center [1136, 489] width 30 height 18
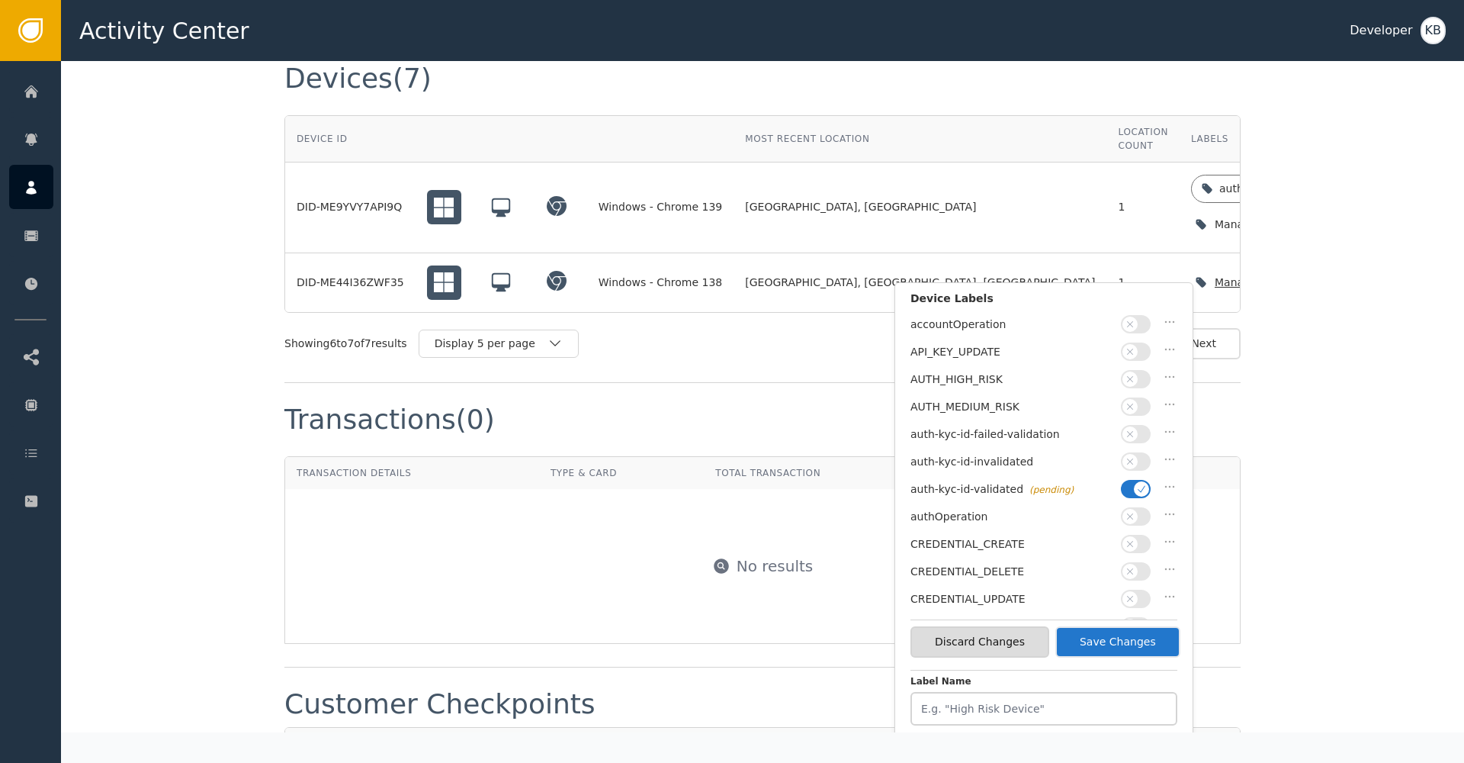
click at [1160, 632] on button "Save Changes" at bounding box center [1118, 641] width 125 height 31
